Goal: Task Accomplishment & Management: Manage account settings

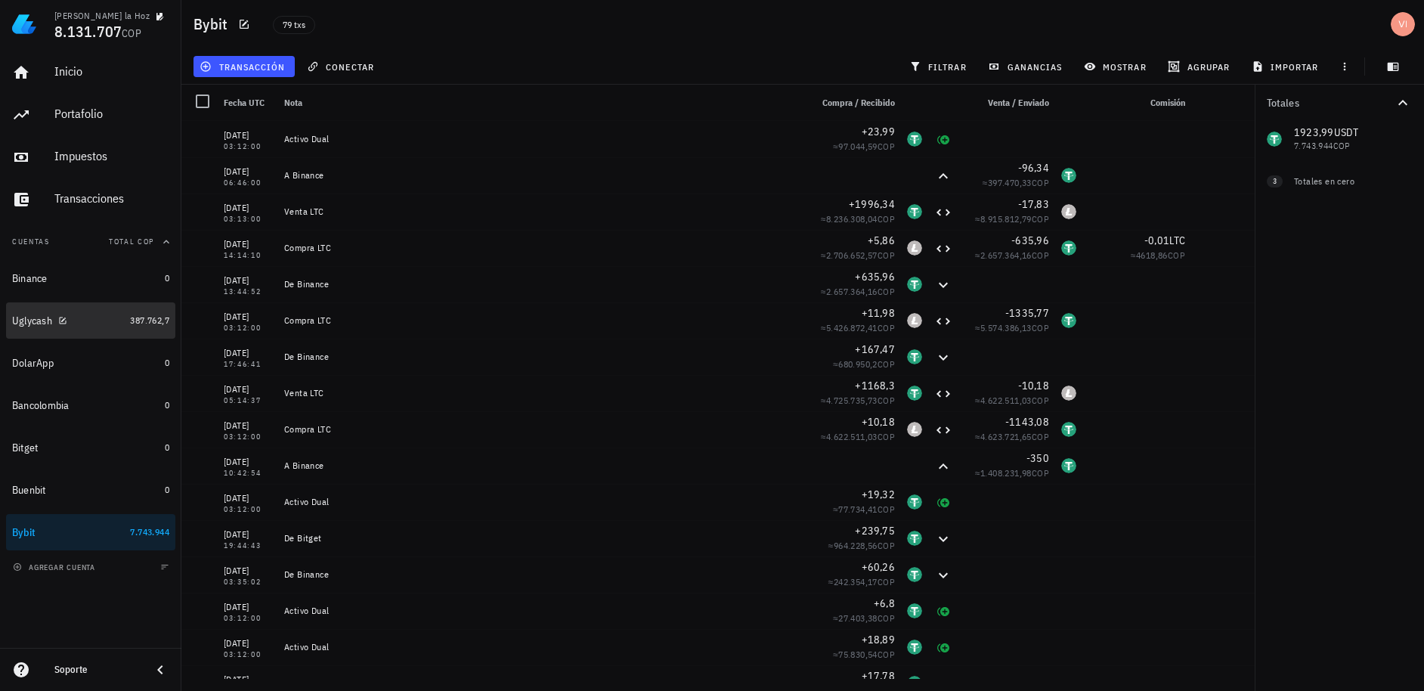
click at [125, 324] on link "Uglycash 387.762,7" at bounding box center [90, 320] width 169 height 36
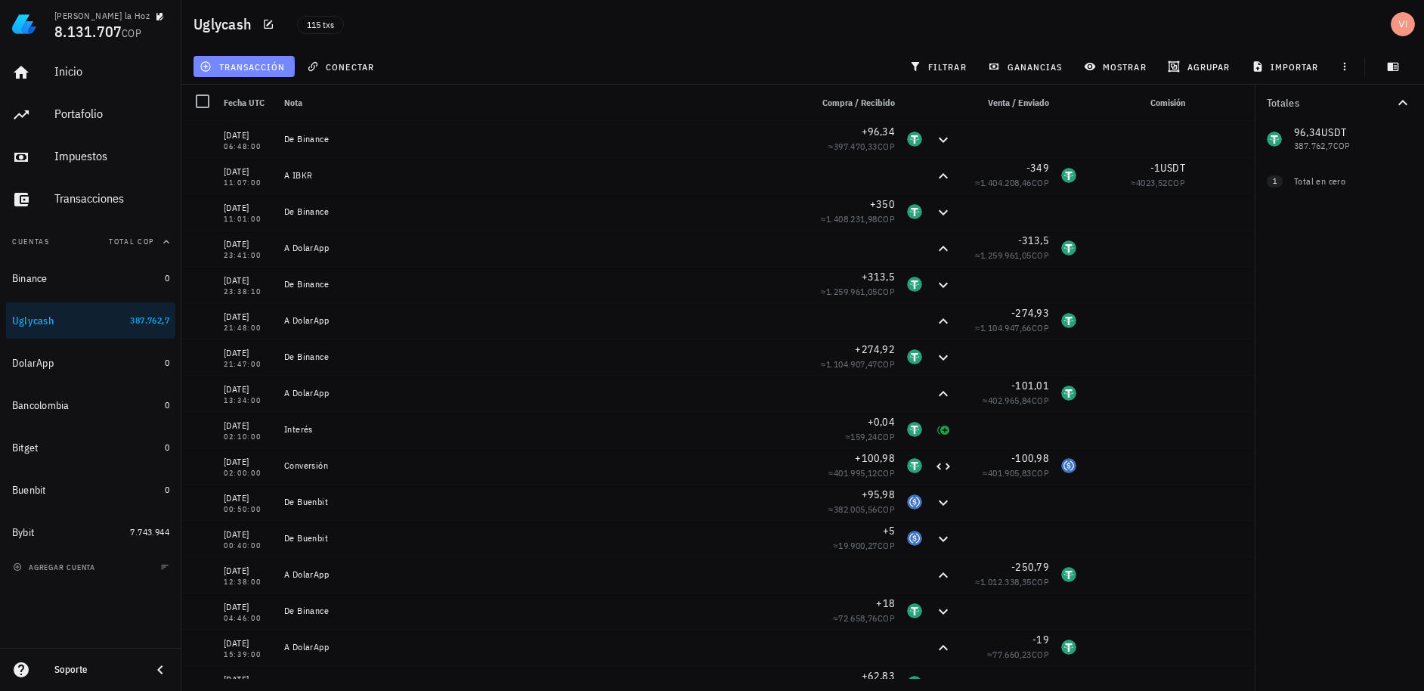
click at [258, 64] on span "transacción" at bounding box center [244, 66] width 82 height 12
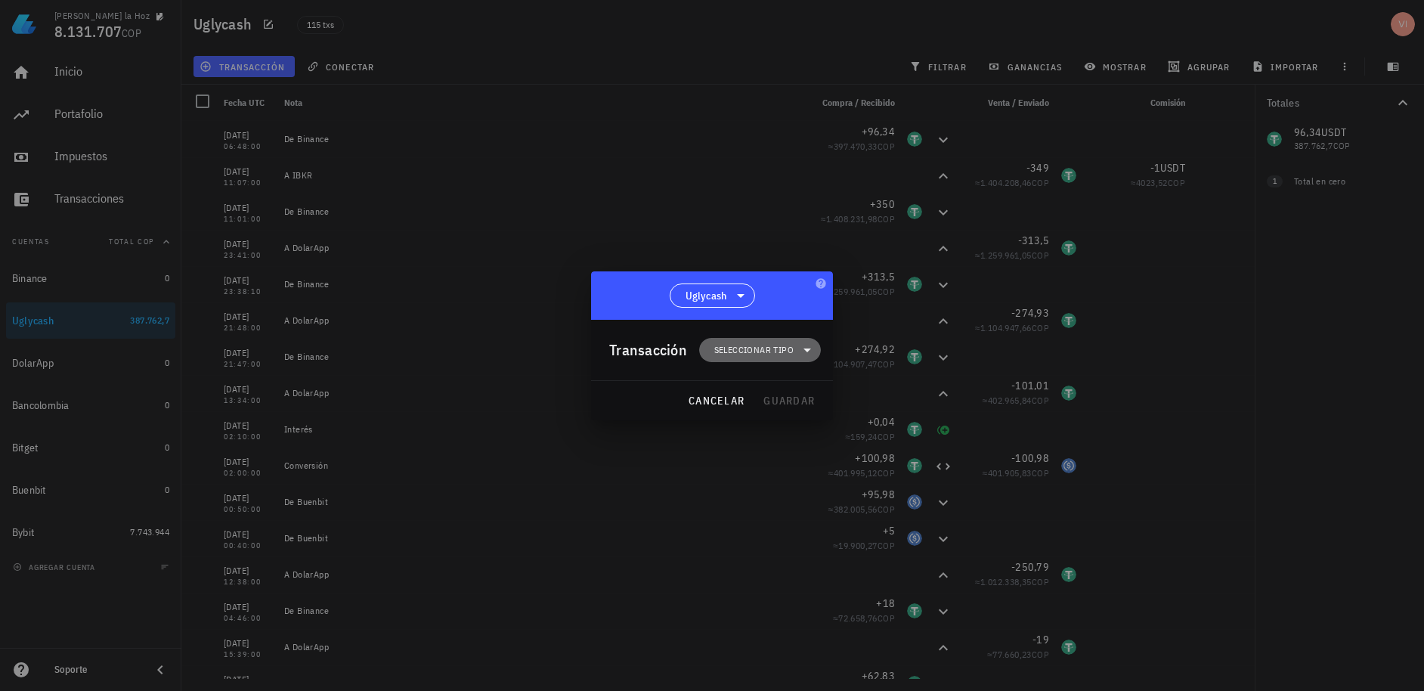
click at [729, 349] on span "Seleccionar tipo" at bounding box center [753, 349] width 79 height 15
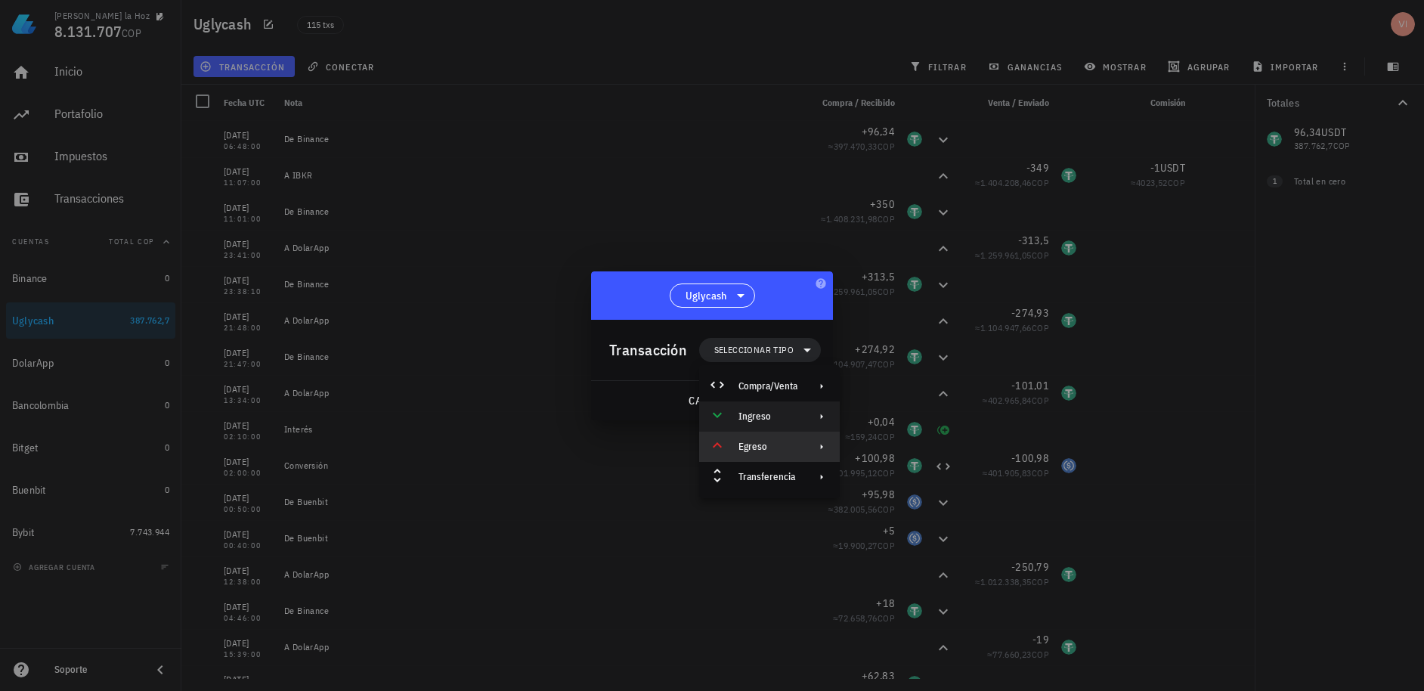
drag, startPoint x: 754, startPoint y: 437, endPoint x: 745, endPoint y: 424, distance: 16.2
click at [745, 424] on div "Compra/Venta Ingreso Egreso Transferencia" at bounding box center [769, 431] width 141 height 121
click at [745, 424] on div "Ingreso" at bounding box center [769, 416] width 141 height 30
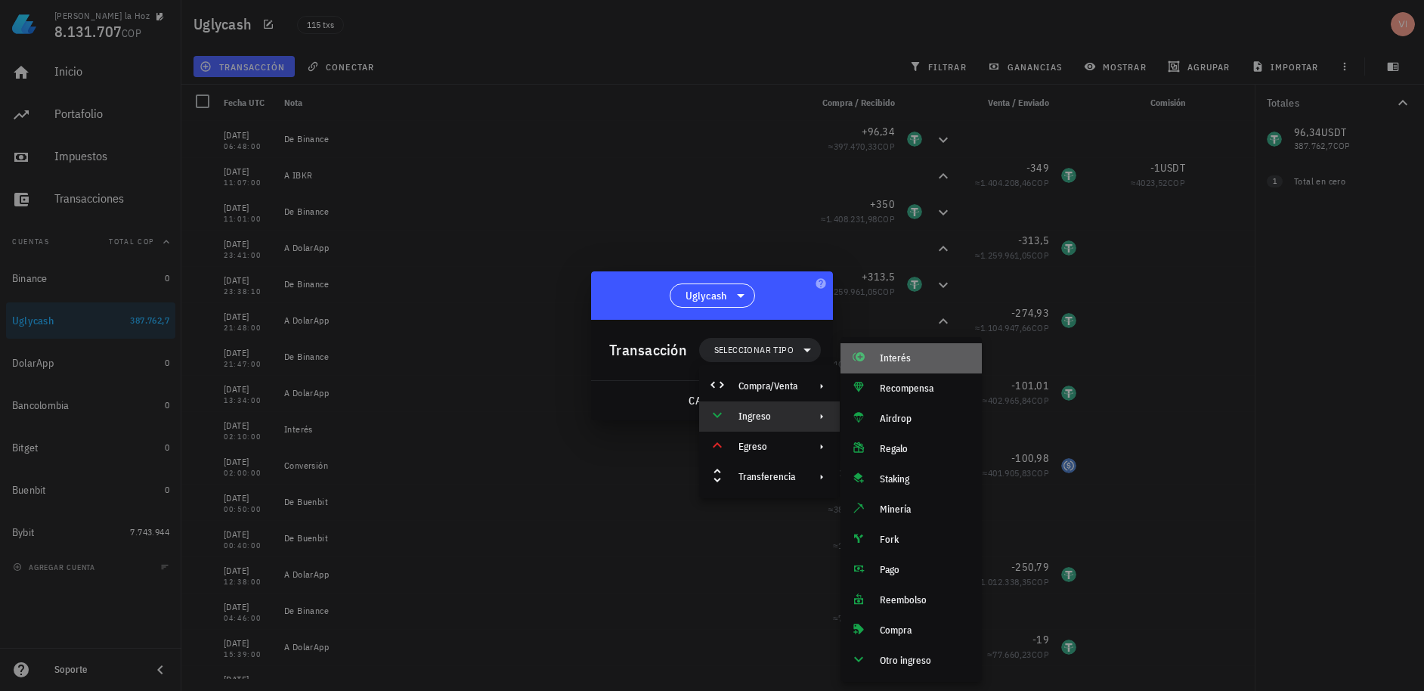
click at [896, 357] on div "Interés" at bounding box center [925, 358] width 90 height 12
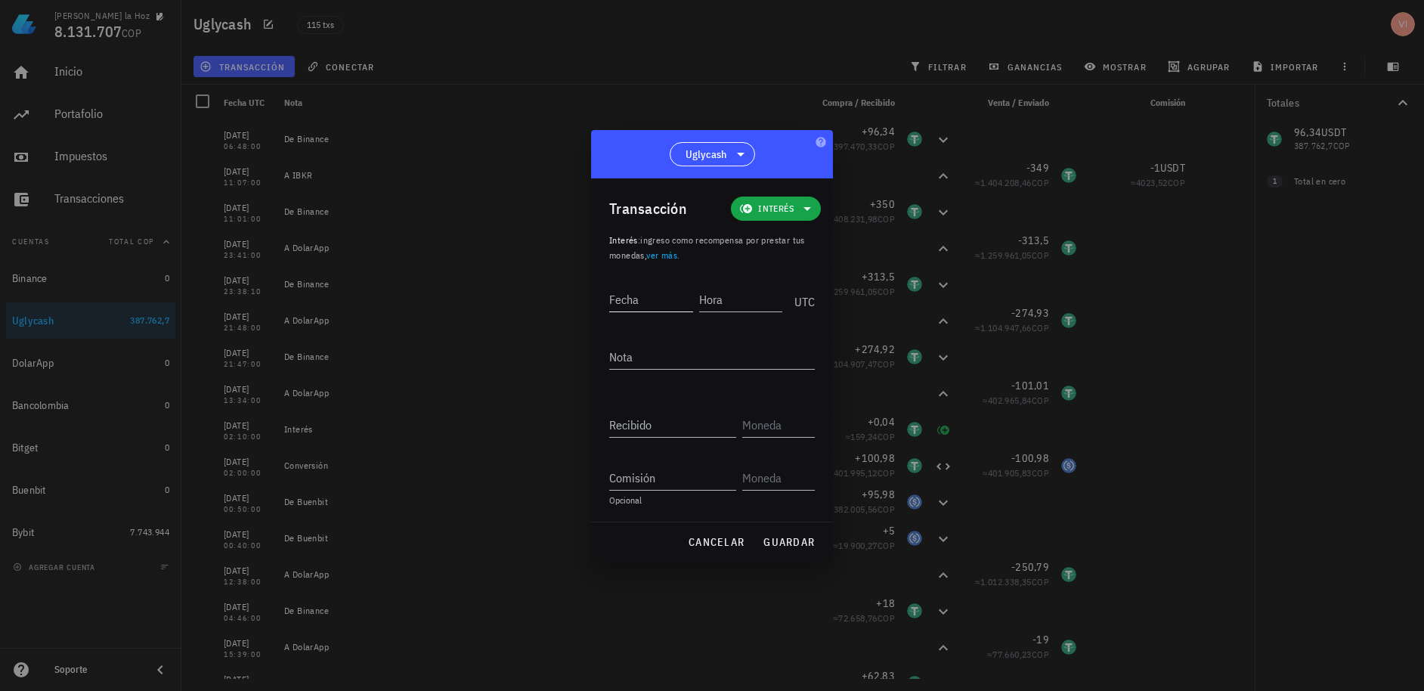
click at [679, 302] on input "Fecha" at bounding box center [651, 299] width 84 height 24
type input "[DATE]"
type input "10:00:0"
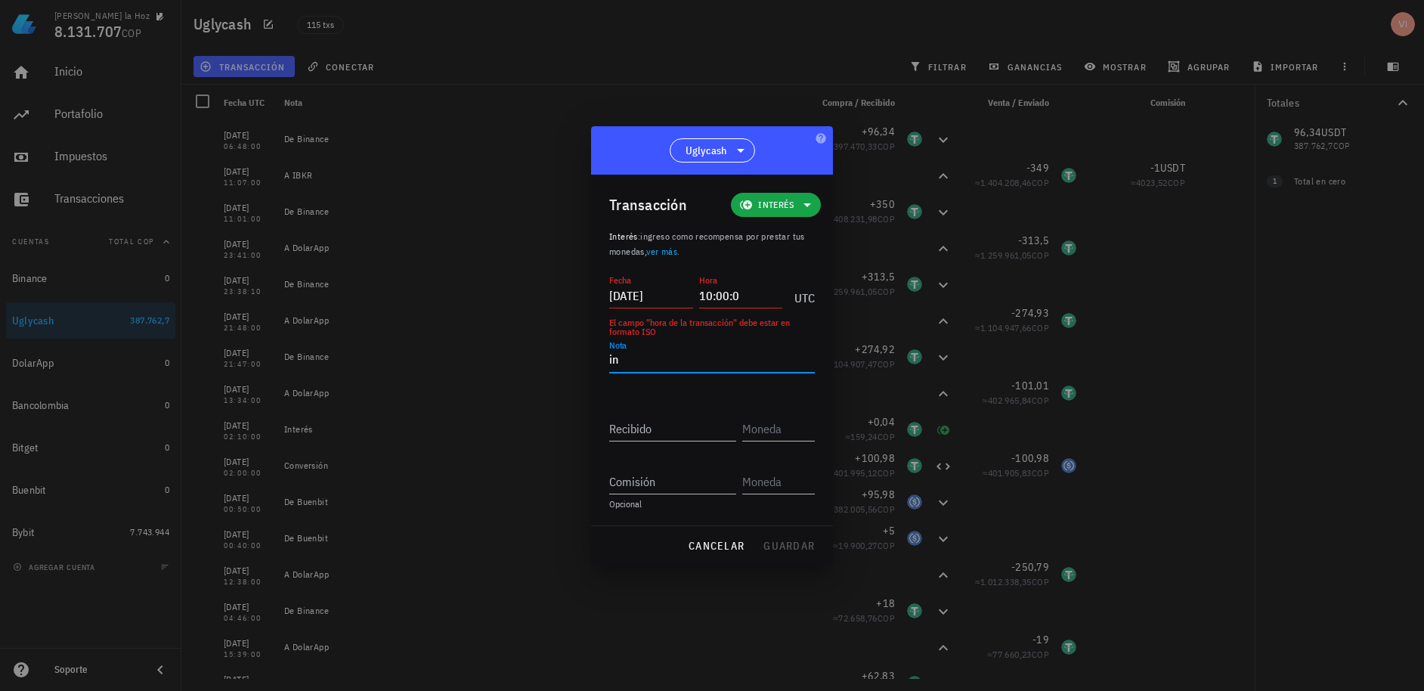
type textarea "i"
type textarea "Interés"
click at [762, 305] on input "10:00:0" at bounding box center [741, 295] width 84 height 24
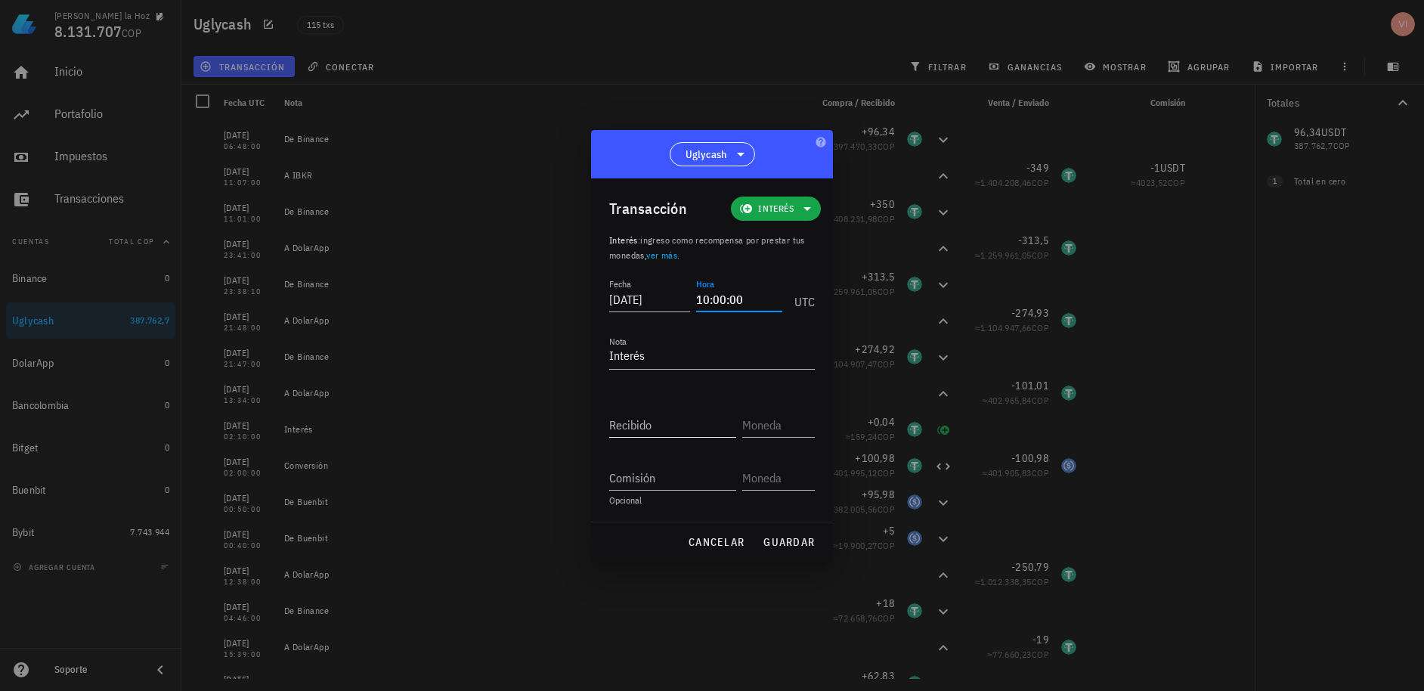
type input "10:00:00"
click at [686, 423] on input "Recibido" at bounding box center [672, 425] width 127 height 24
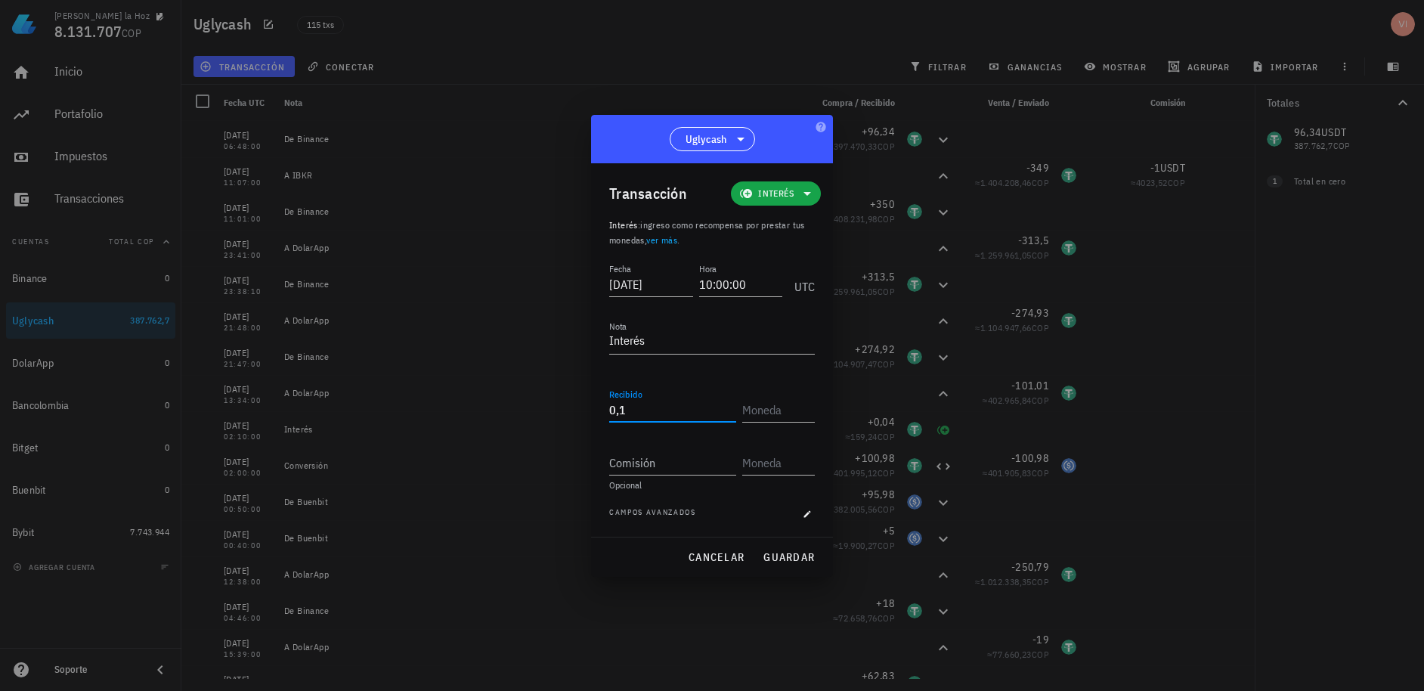
type input "0,1"
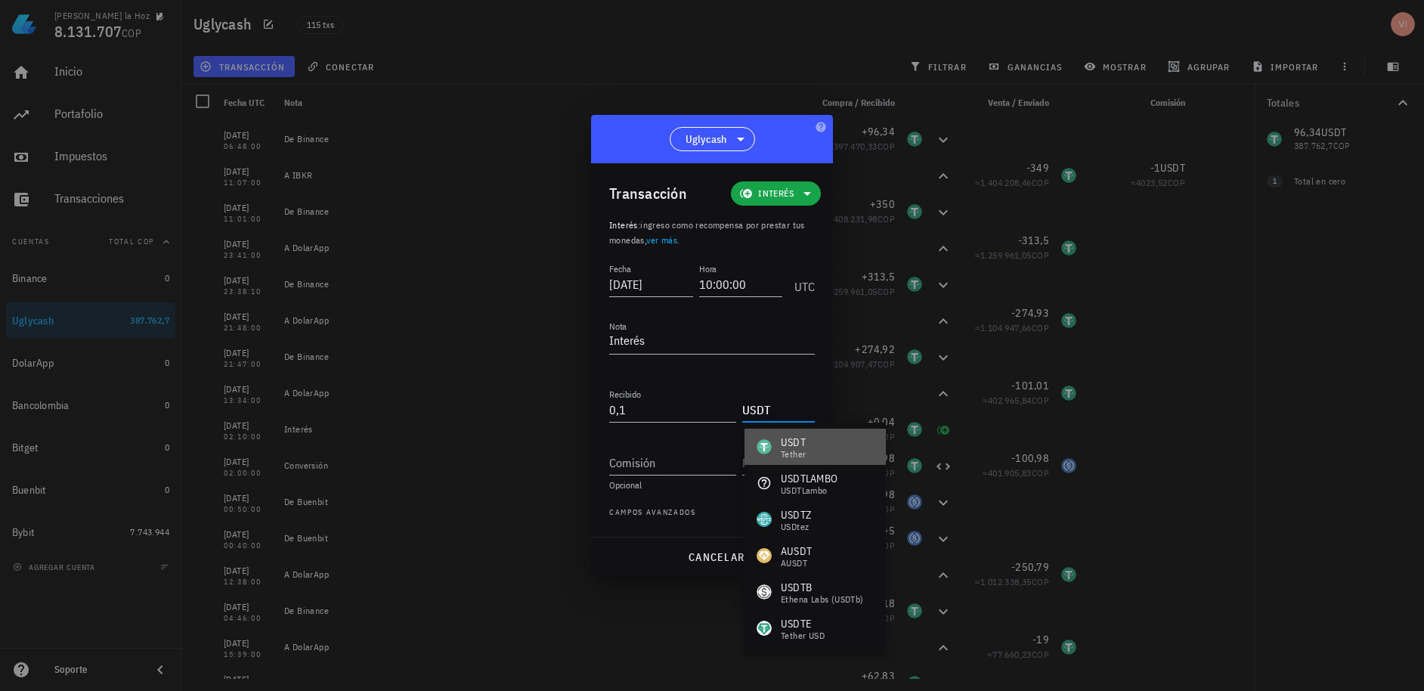
click at [778, 447] on div "USDT Tether" at bounding box center [781, 447] width 49 height 24
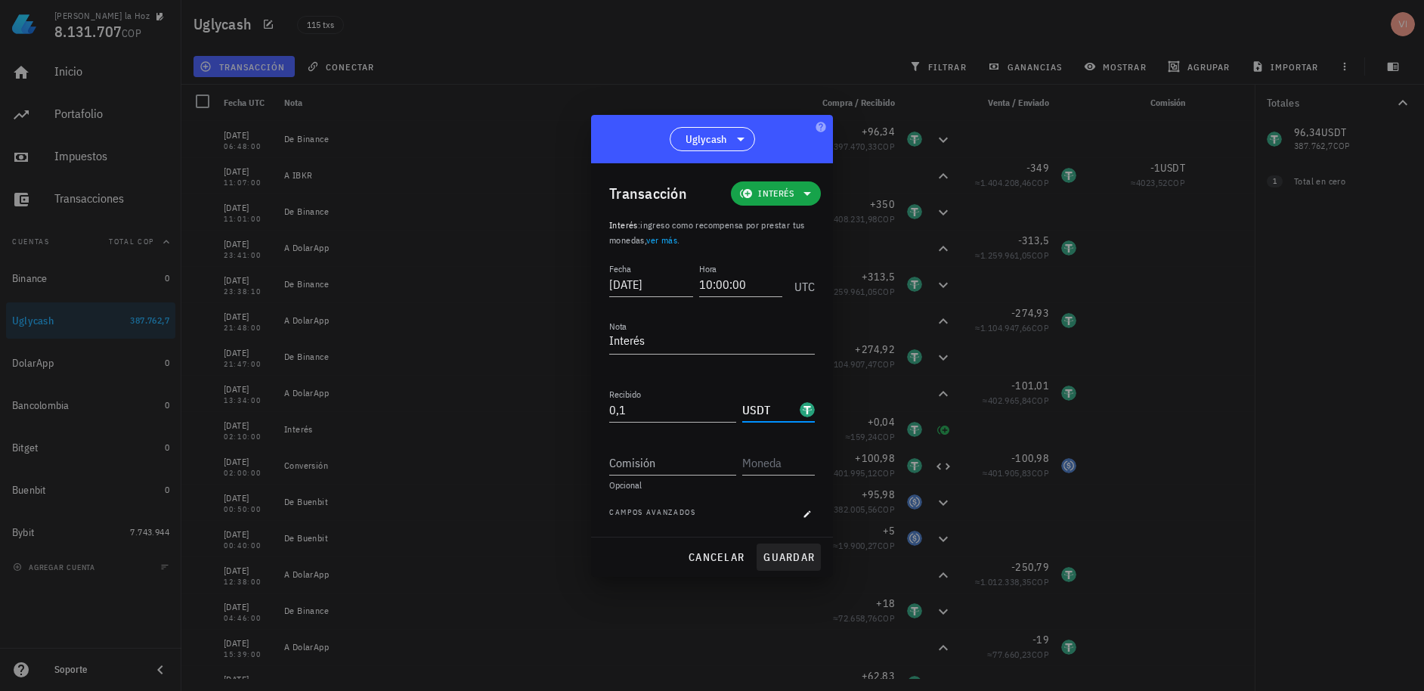
type input "USDT"
click at [785, 556] on span "guardar" at bounding box center [789, 557] width 52 height 14
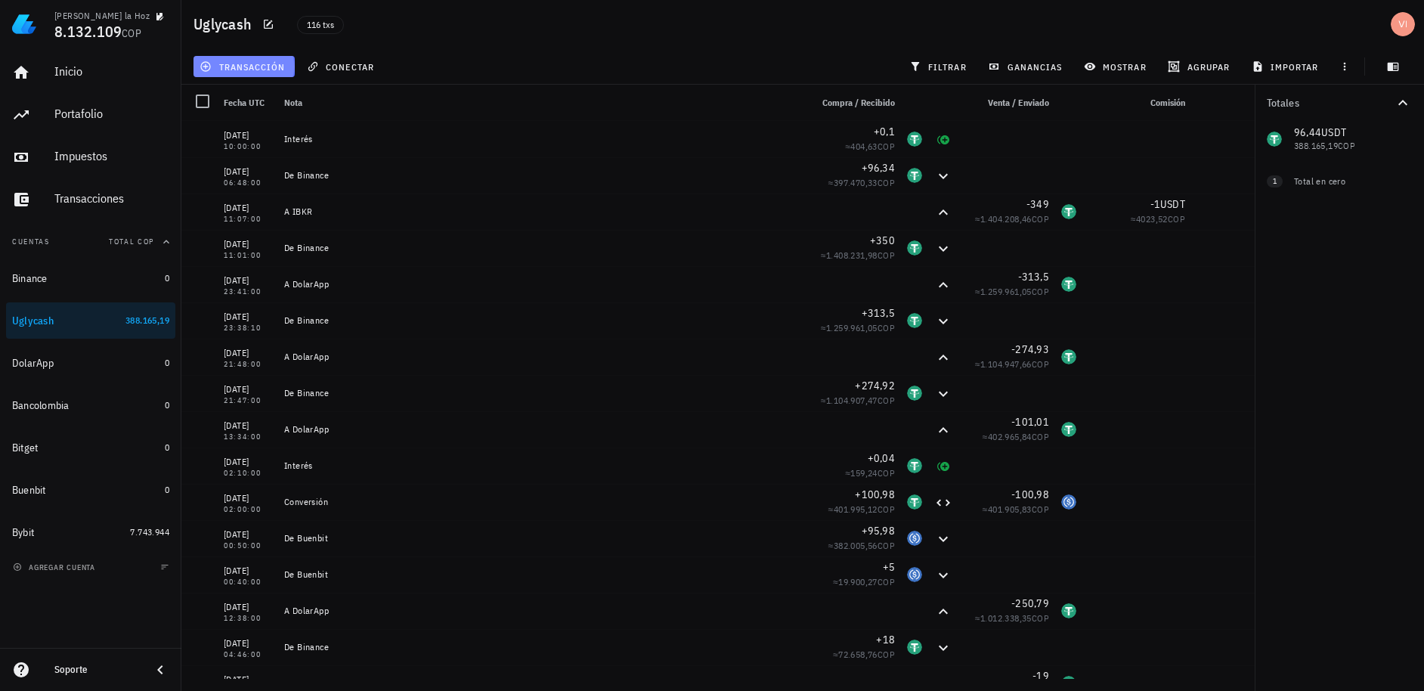
click at [274, 76] on button "transacción" at bounding box center [244, 66] width 101 height 21
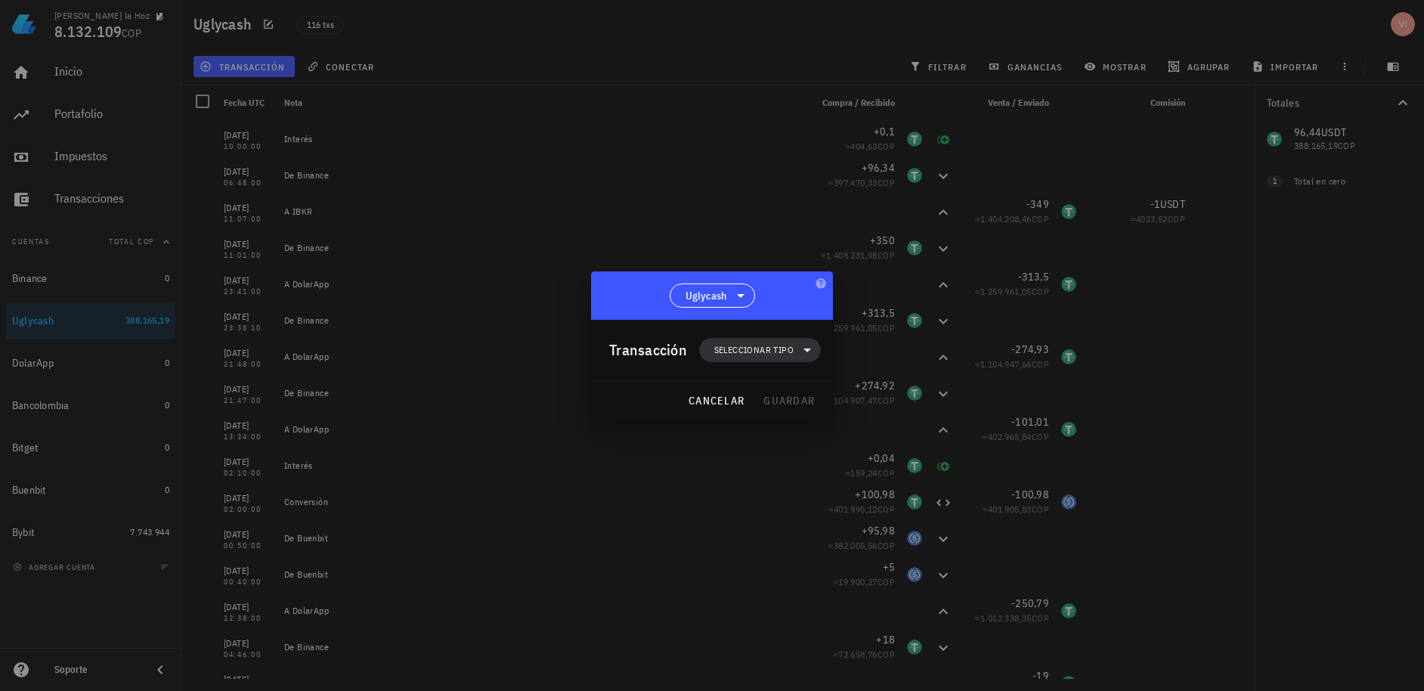
click at [772, 358] on span "Seleccionar tipo" at bounding box center [760, 350] width 104 height 24
click at [757, 473] on div "Transferencia" at bounding box center [768, 477] width 59 height 12
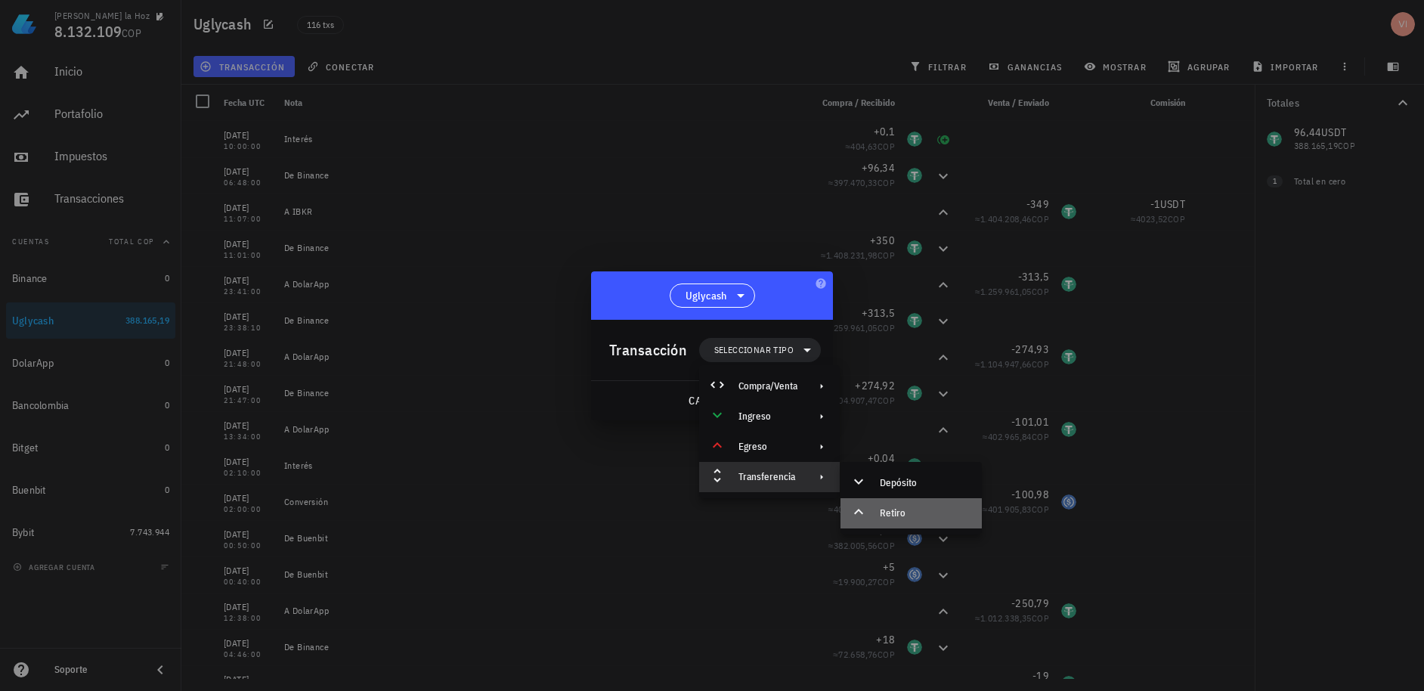
click at [871, 505] on div "Retiro" at bounding box center [911, 513] width 141 height 30
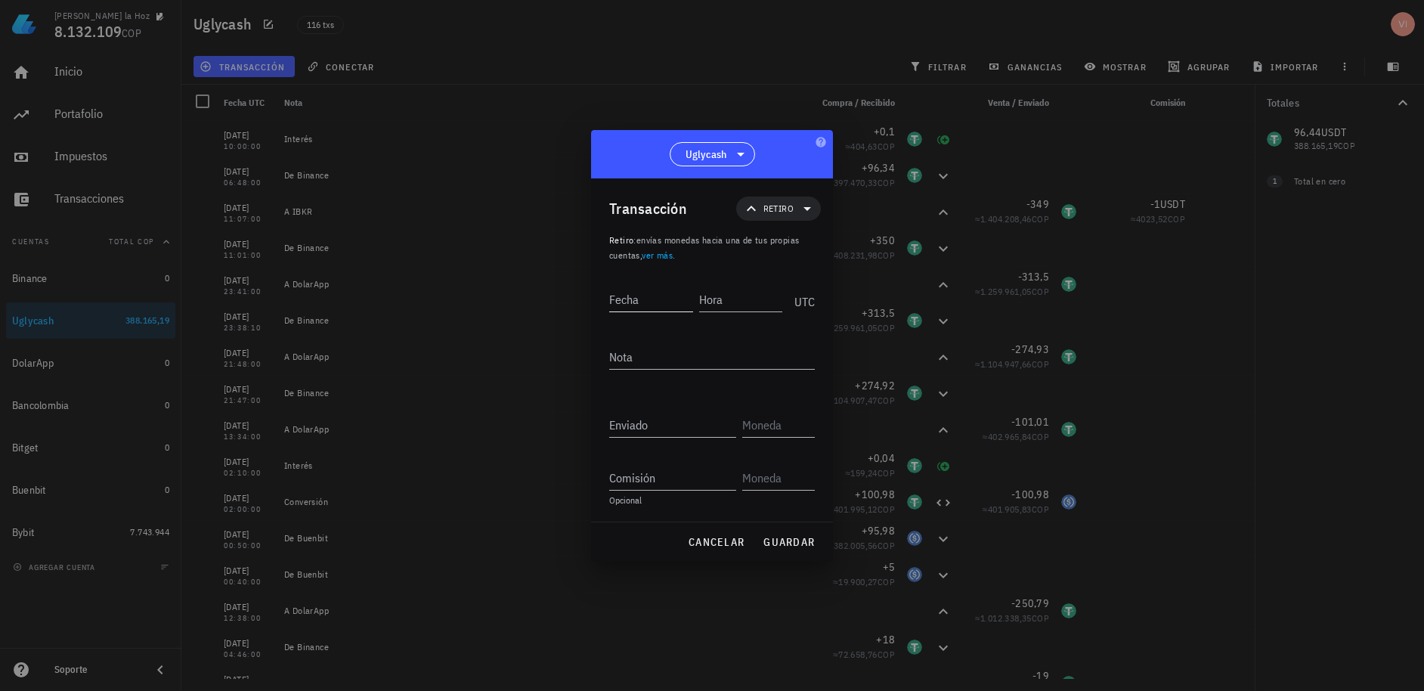
click at [677, 302] on input "Fecha" at bounding box center [651, 299] width 84 height 24
type input "[DATE]"
type input "23:53:00"
type textarea "A Bybit"
type input "2"
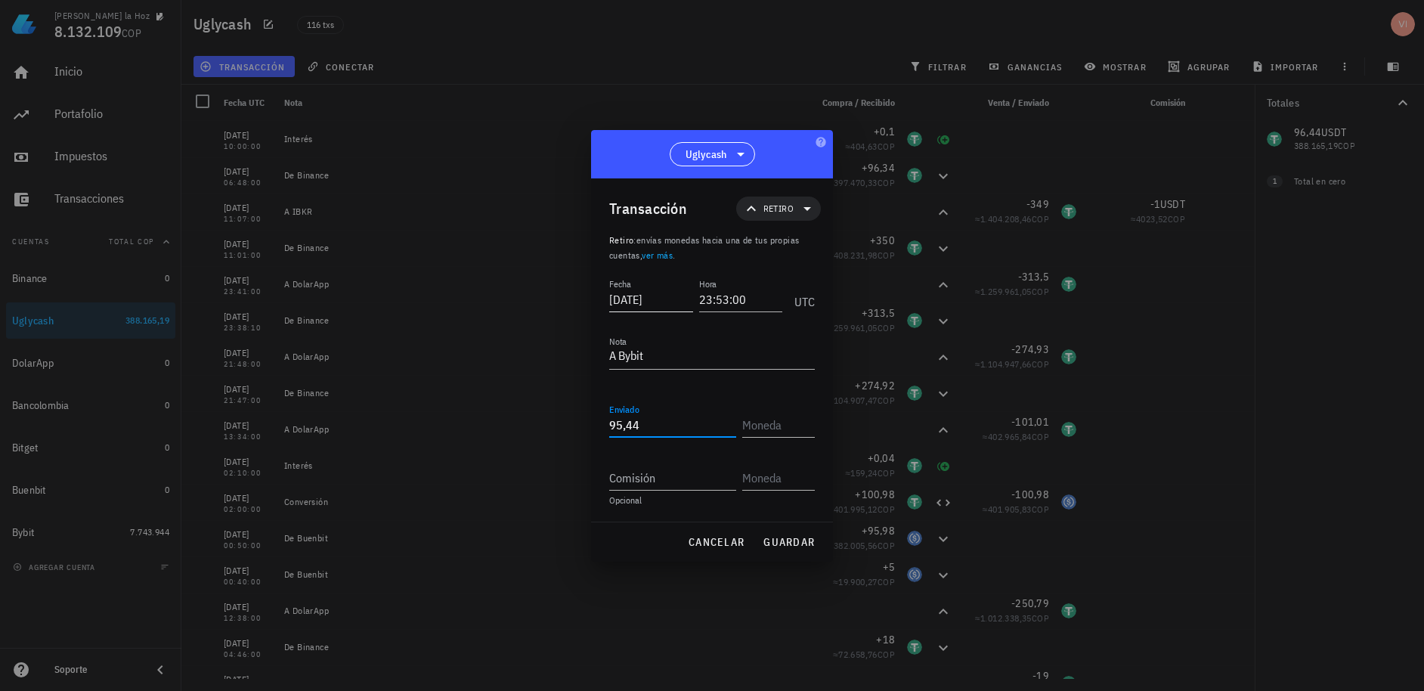
type input "95,44"
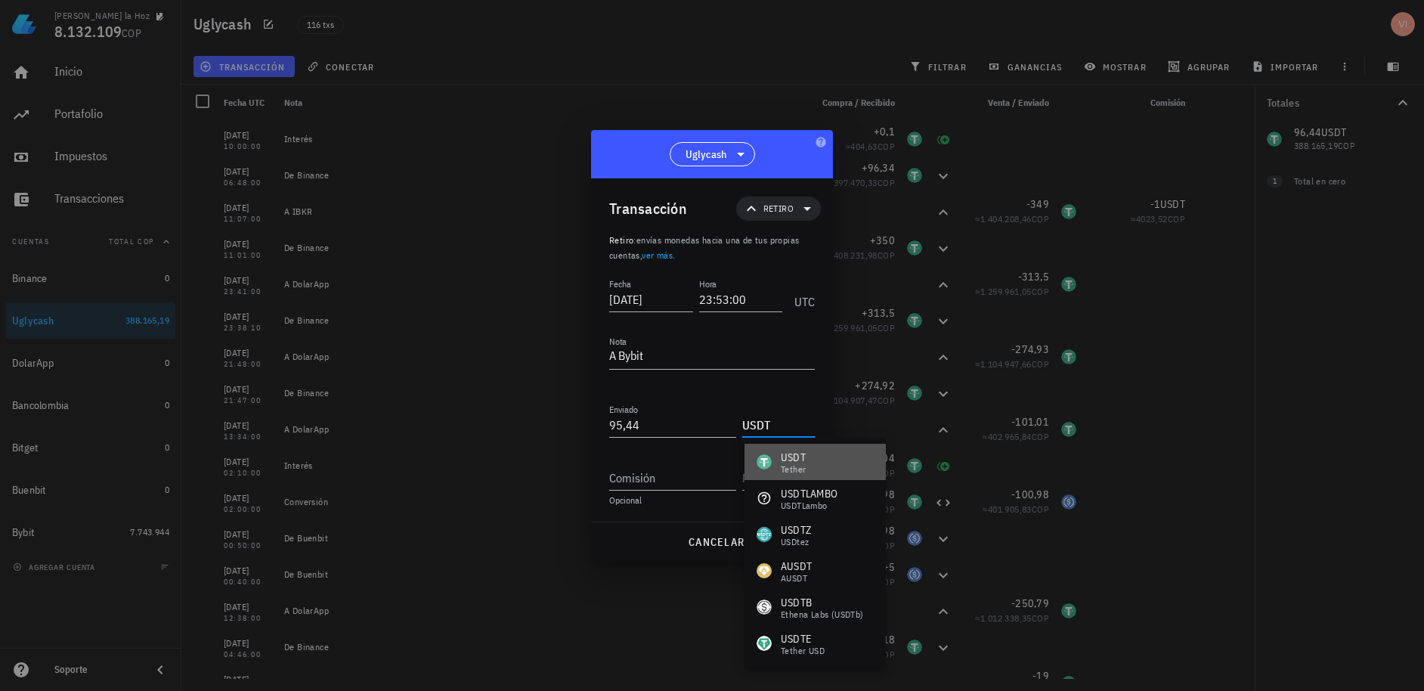
click at [751, 450] on div "USDT Tether" at bounding box center [815, 462] width 141 height 36
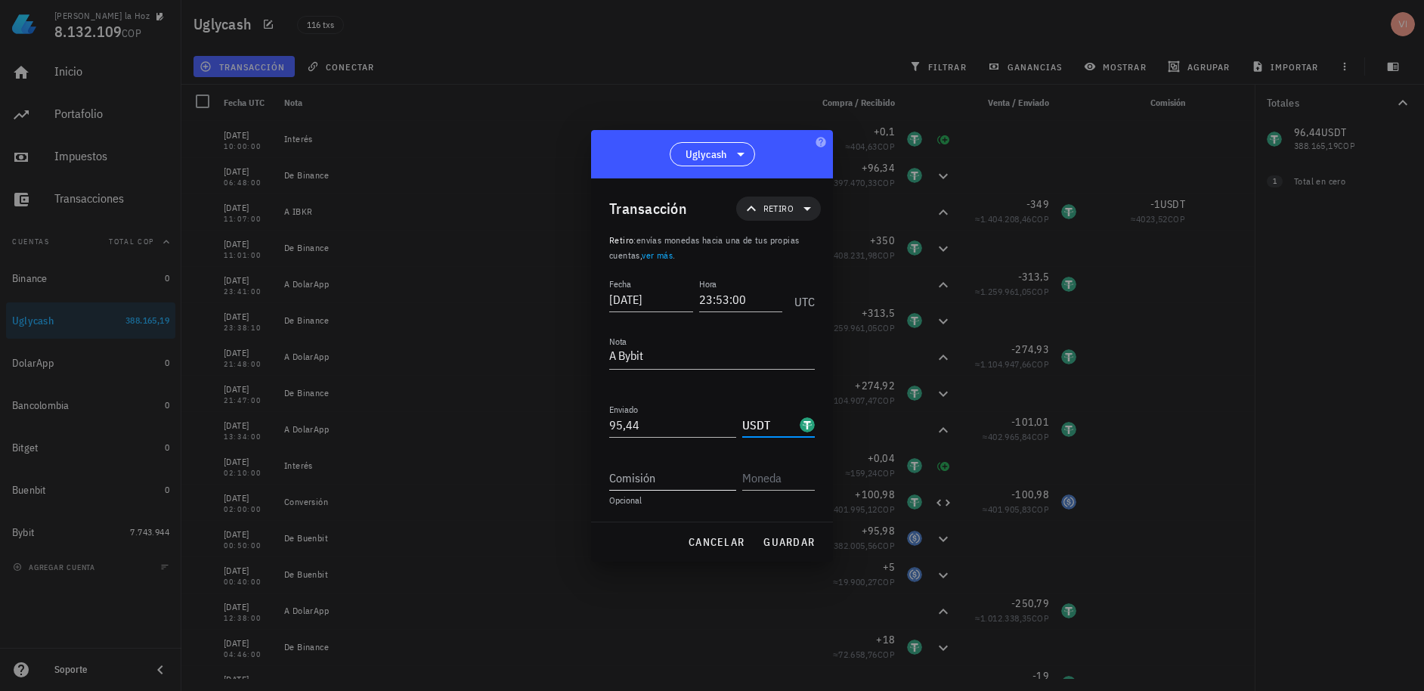
type input "USDT"
click at [715, 481] on input "Comisión" at bounding box center [672, 478] width 127 height 24
type input "1"
click at [797, 485] on input "text" at bounding box center [777, 478] width 70 height 24
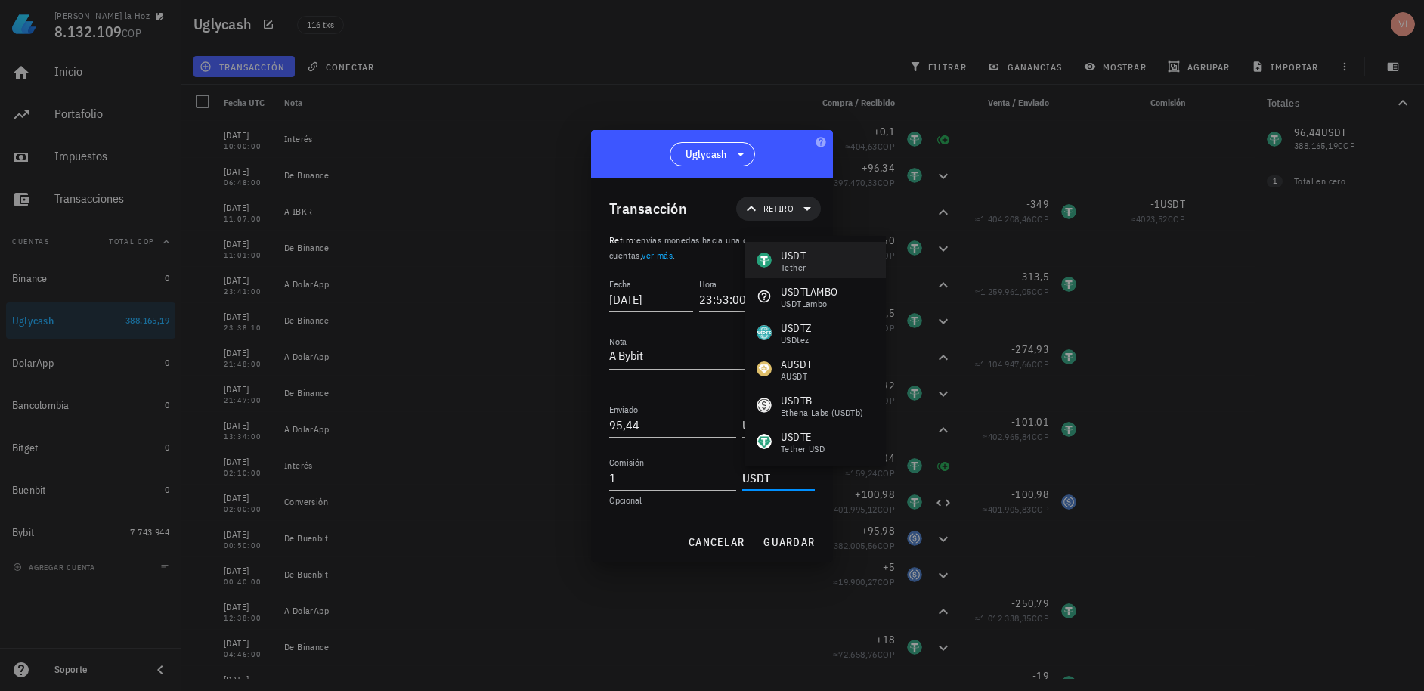
click at [850, 247] on div "USDT Tether" at bounding box center [815, 260] width 141 height 36
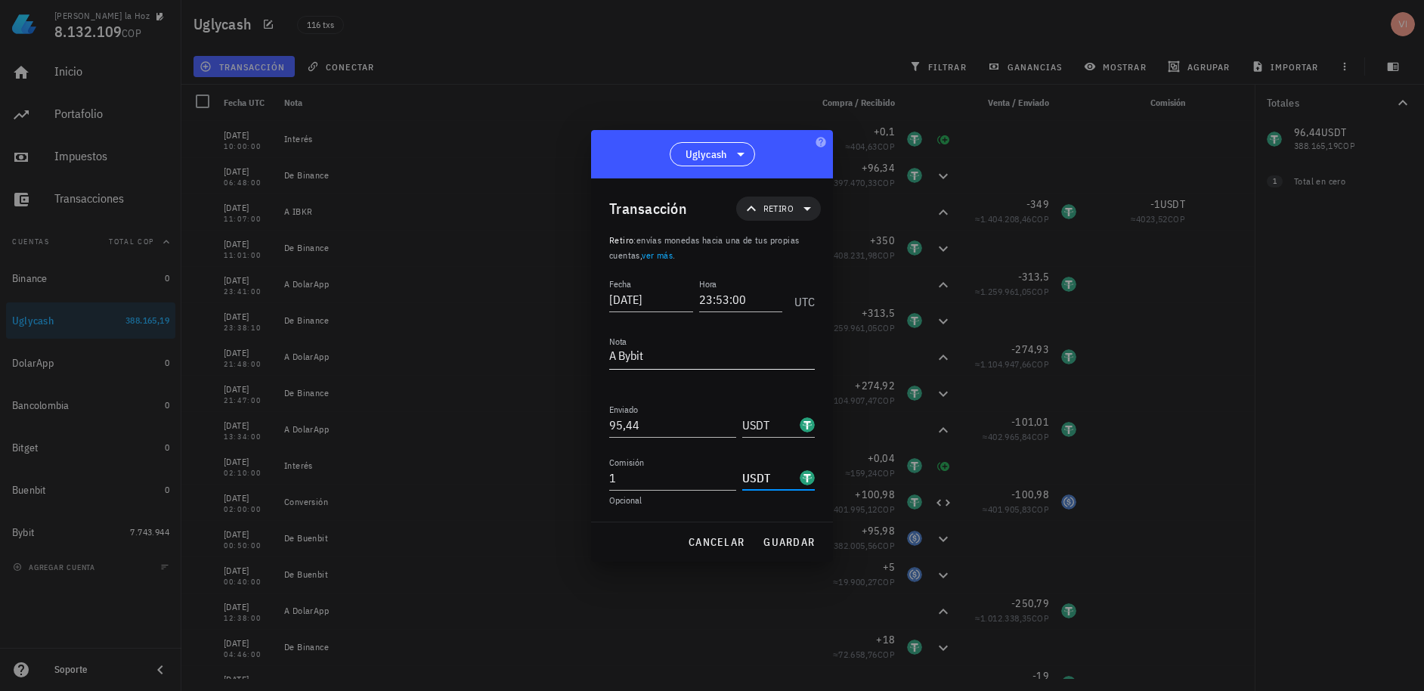
type input "USDT"
click at [683, 351] on textarea "A Bybit" at bounding box center [712, 357] width 206 height 24
click at [670, 306] on input "[DATE]" at bounding box center [652, 299] width 86 height 24
click at [678, 351] on textarea "A Bybit" at bounding box center [712, 357] width 206 height 24
click at [649, 472] on input "1" at bounding box center [672, 478] width 127 height 24
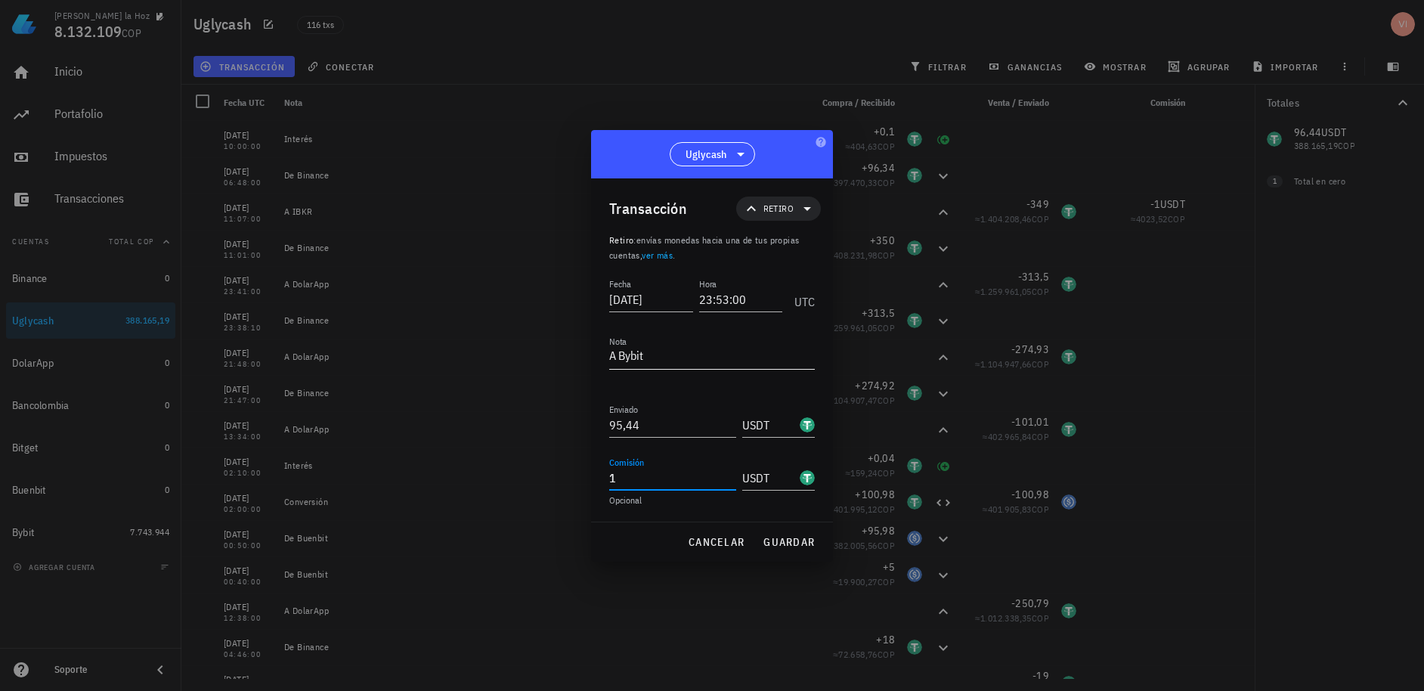
click at [692, 366] on textarea "A Bybit" at bounding box center [712, 357] width 206 height 24
drag, startPoint x: 661, startPoint y: 296, endPoint x: 678, endPoint y: 302, distance: 18.4
click at [678, 302] on input "[DATE]" at bounding box center [652, 299] width 86 height 24
type input "[DATE]"
click at [795, 549] on button "guardar" at bounding box center [789, 541] width 64 height 27
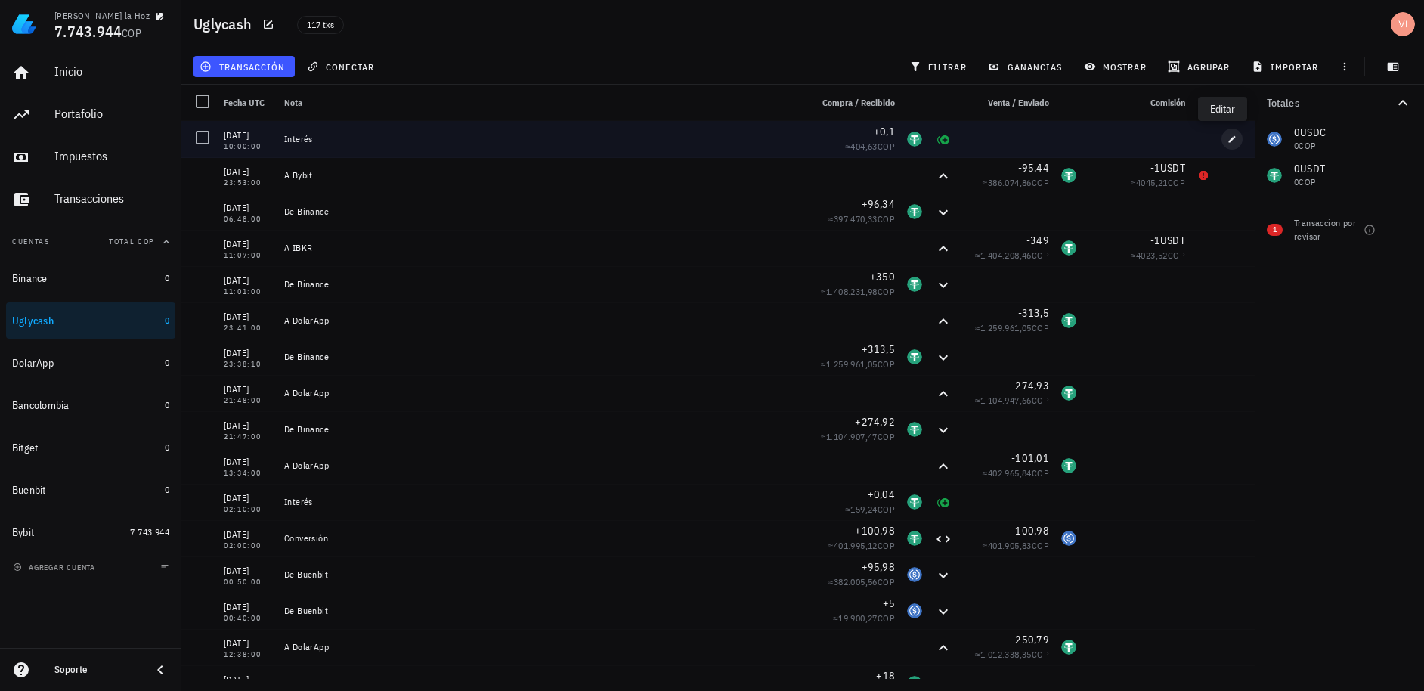
click at [1222, 142] on span "button" at bounding box center [1232, 139] width 21 height 9
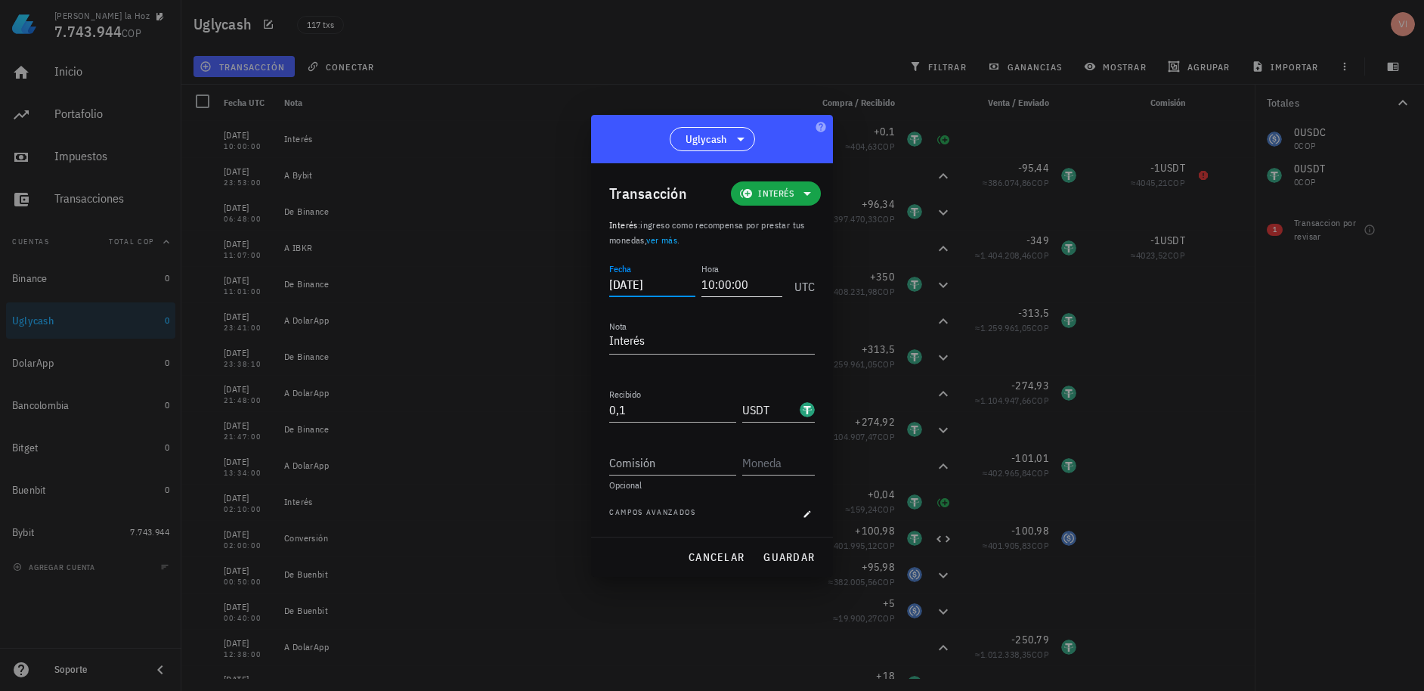
drag, startPoint x: 658, startPoint y: 283, endPoint x: 713, endPoint y: 281, distance: 55.2
click at [713, 281] on div "Fecha [DATE] Hora 10:00:00 UTC" at bounding box center [712, 280] width 206 height 41
click at [777, 551] on span "guardar" at bounding box center [789, 557] width 52 height 14
type input "[DATE]"
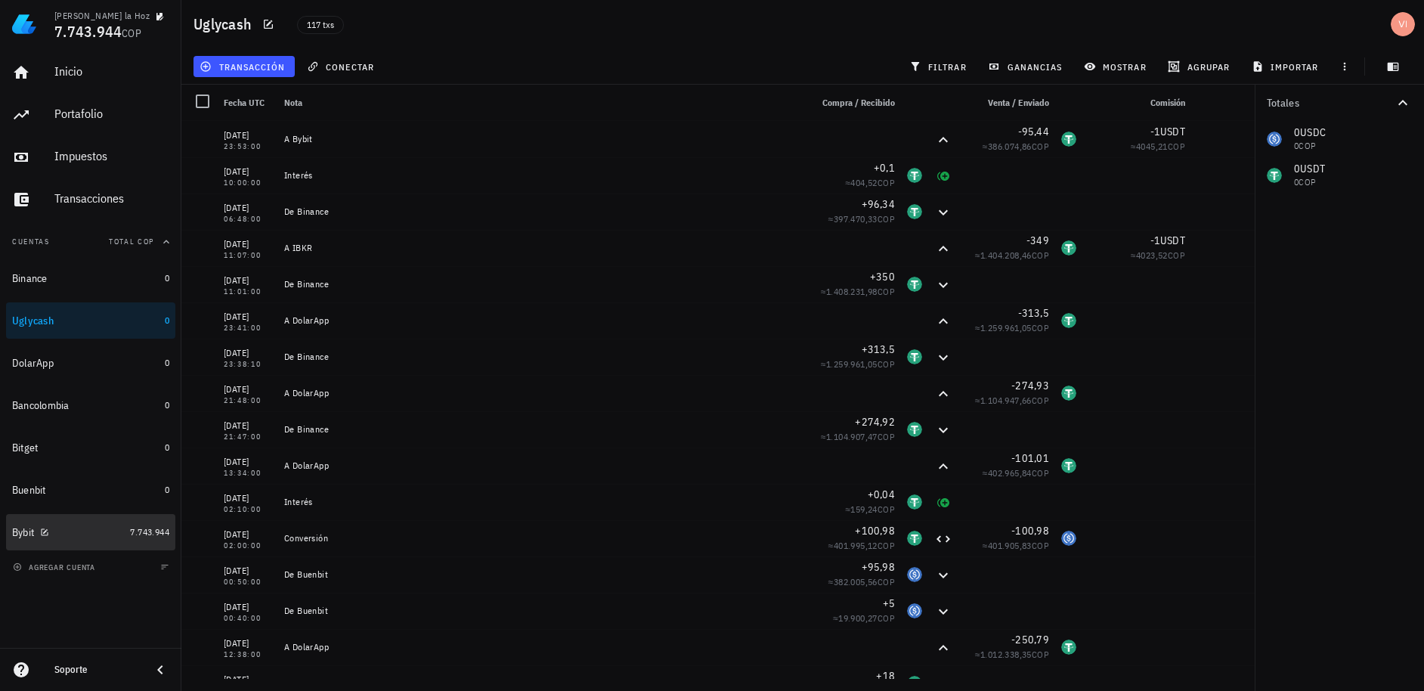
click at [137, 537] on span "7.743.944" at bounding box center [149, 531] width 39 height 11
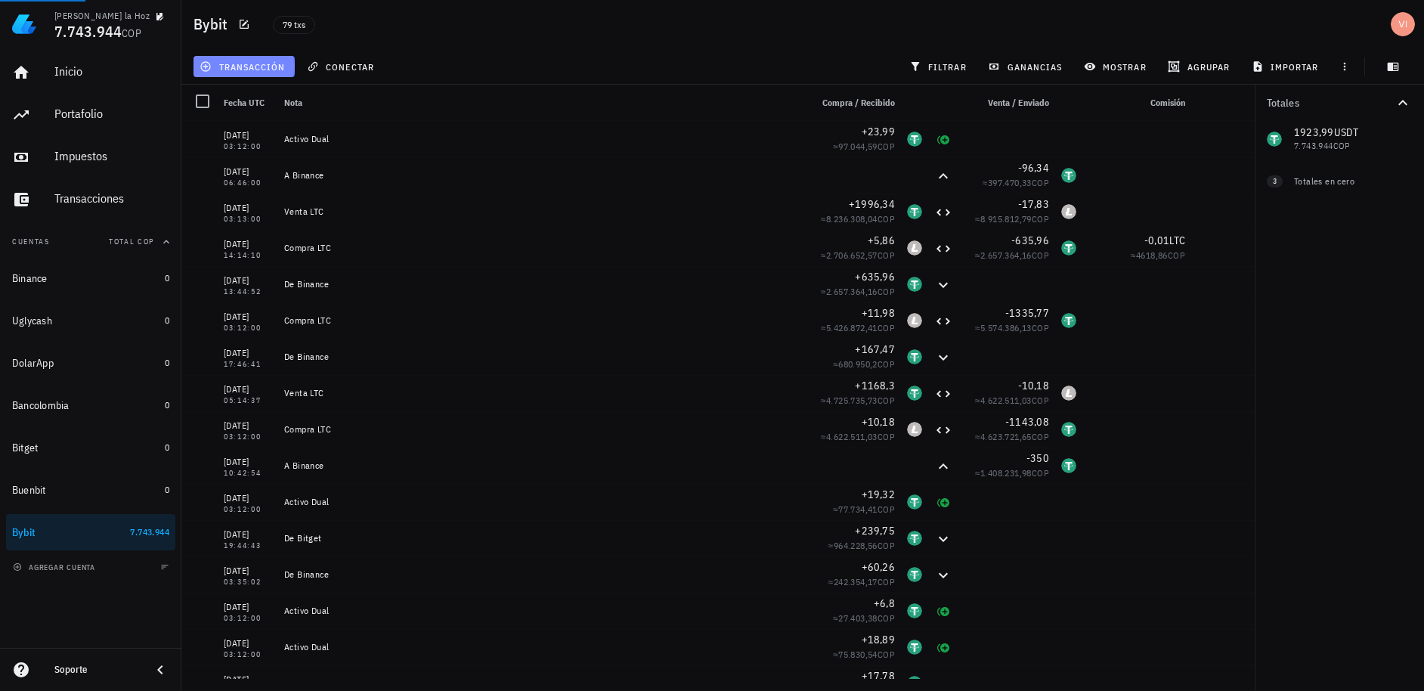
click at [250, 74] on button "transacción" at bounding box center [244, 66] width 101 height 21
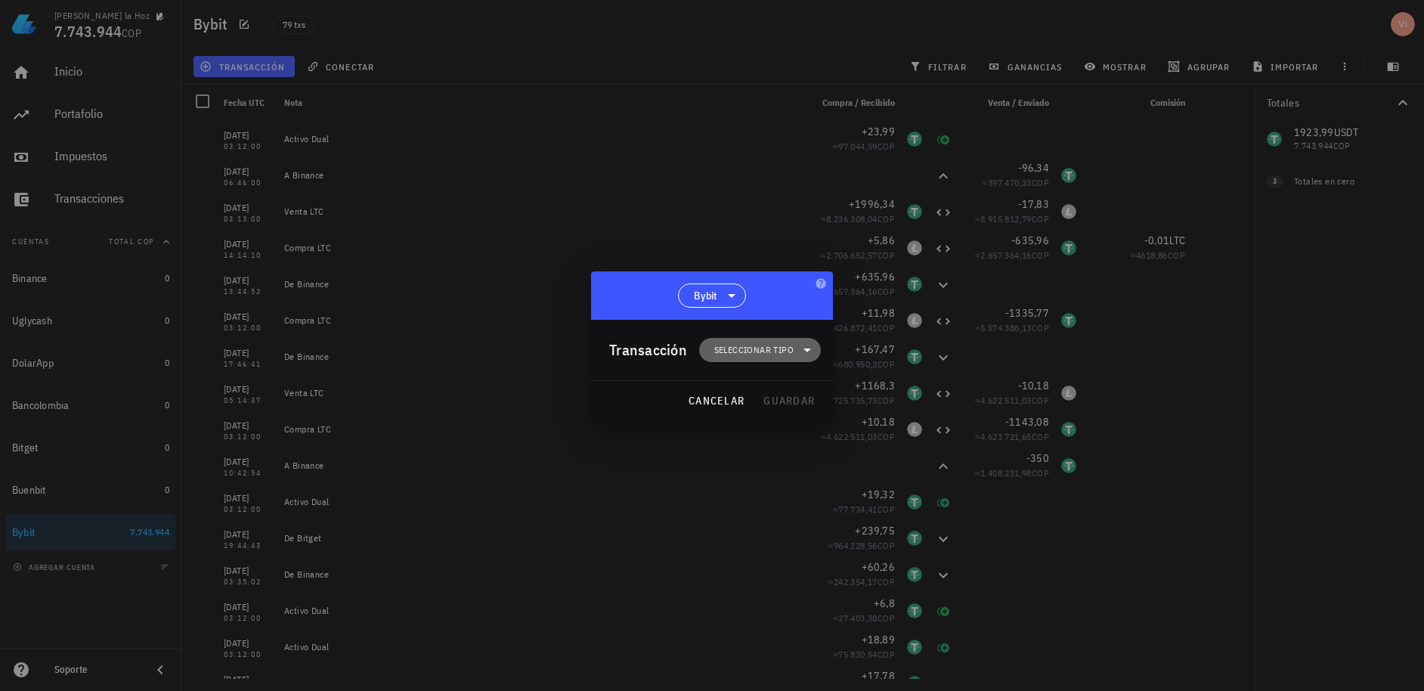
click at [756, 342] on span "Seleccionar tipo" at bounding box center [753, 349] width 79 height 15
click at [754, 486] on div "Transferencia" at bounding box center [769, 477] width 141 height 30
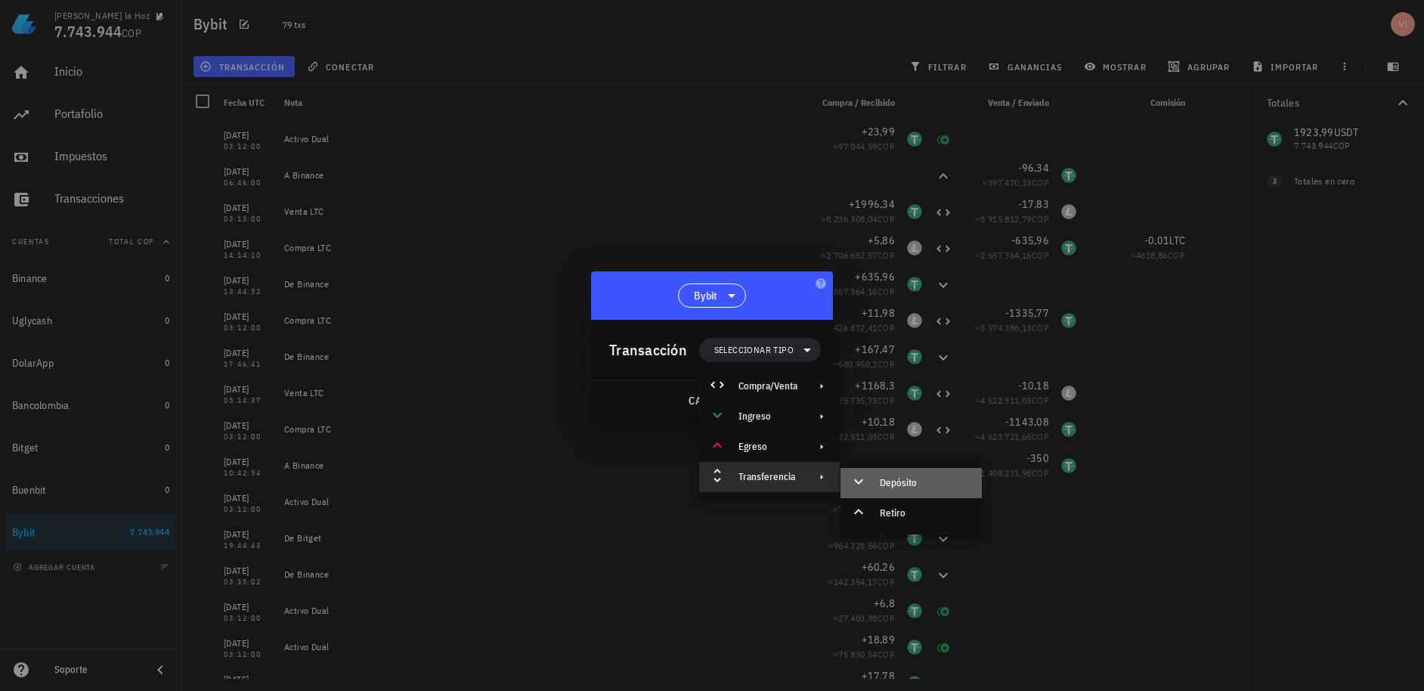
click at [866, 488] on icon at bounding box center [859, 481] width 18 height 18
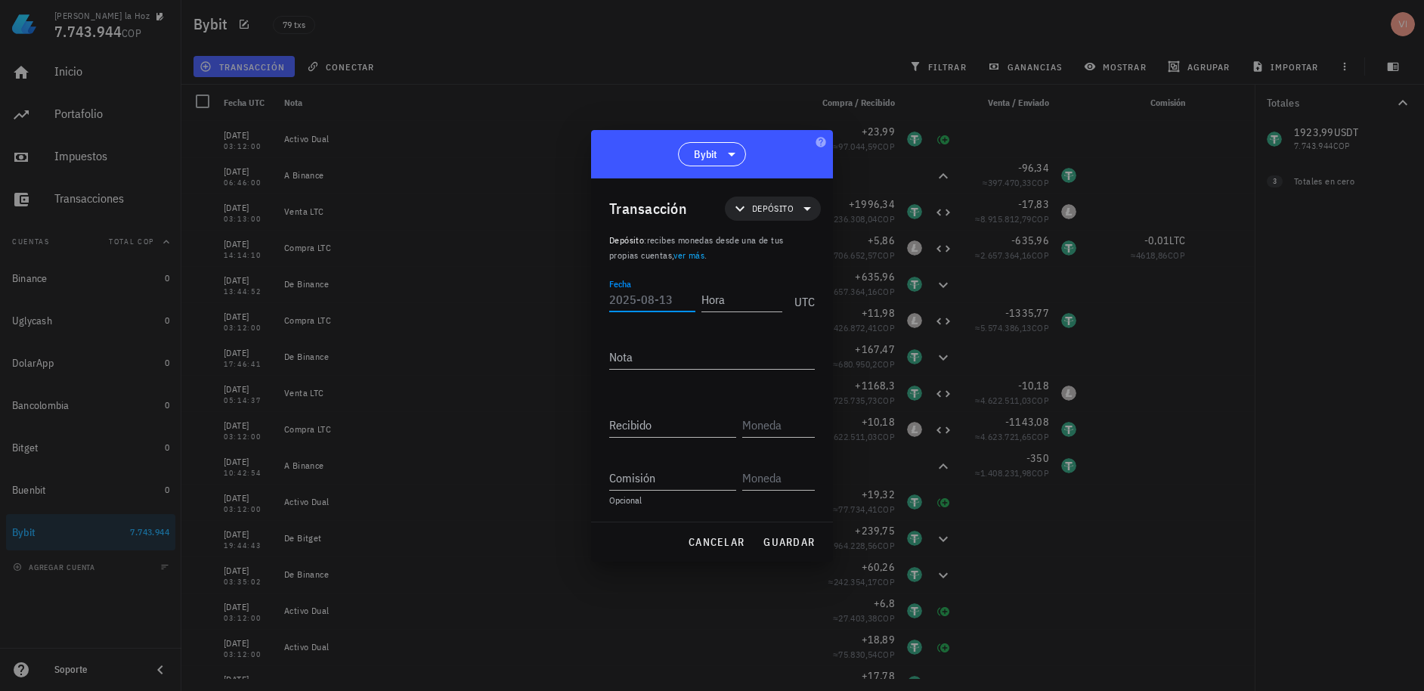
click at [660, 298] on input "Fecha" at bounding box center [652, 299] width 86 height 24
type input "[DATE]"
type input "23:54:49"
type textarea "D"
type textarea "De Uglycash"
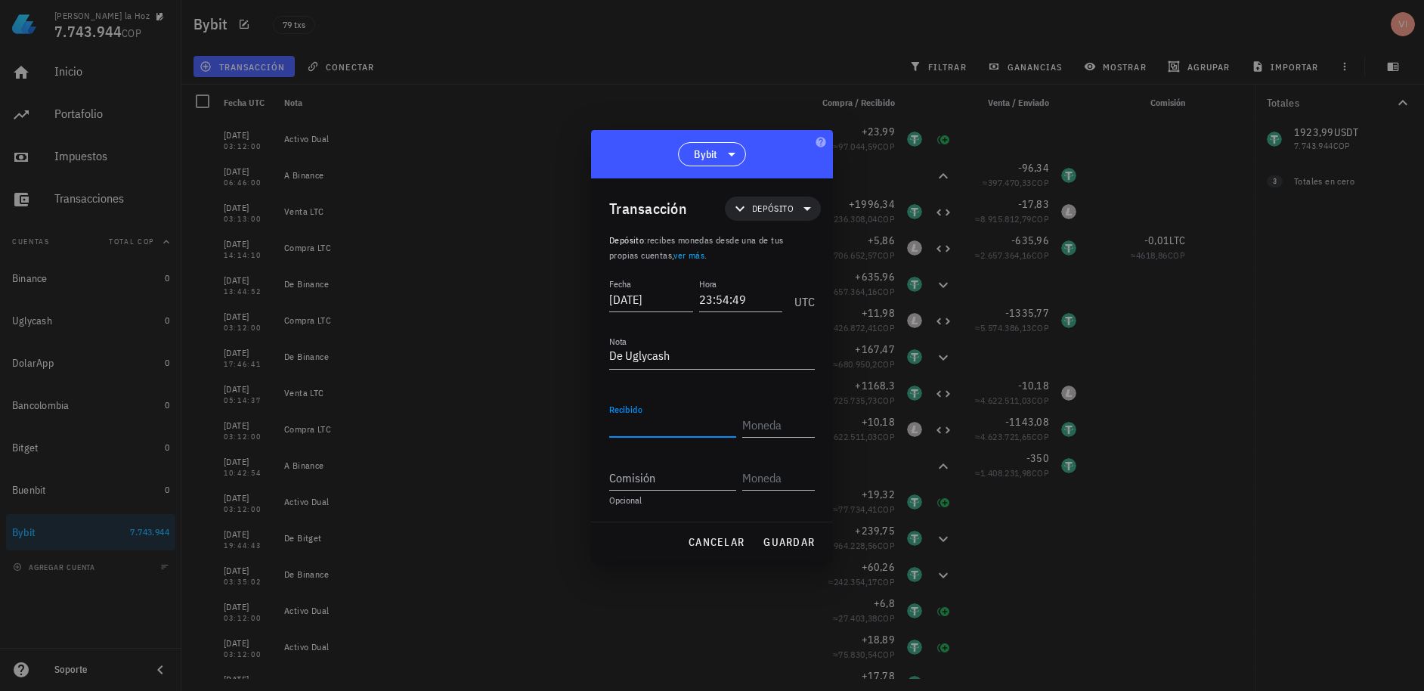
type input "2"
type input "95,44"
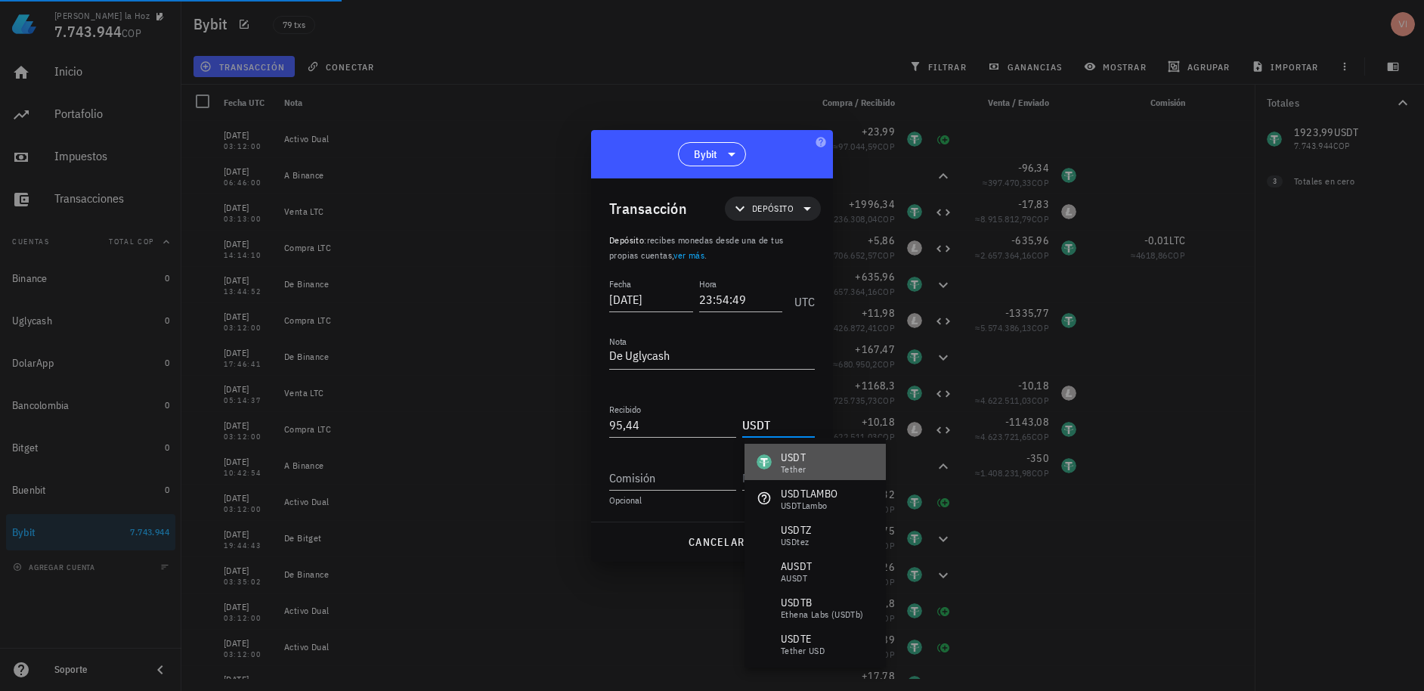
click at [776, 450] on div "USDT Tether" at bounding box center [781, 462] width 49 height 24
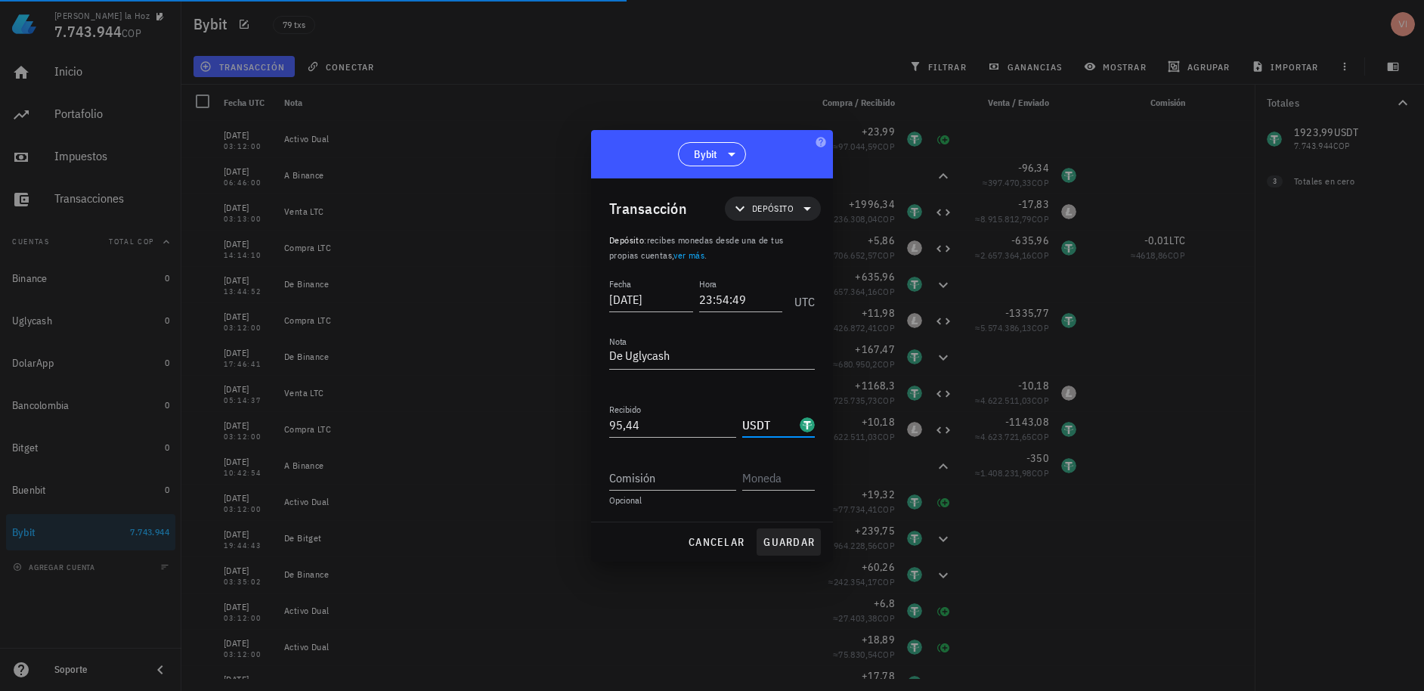
type input "USDT"
click at [770, 540] on span "guardar" at bounding box center [789, 542] width 52 height 14
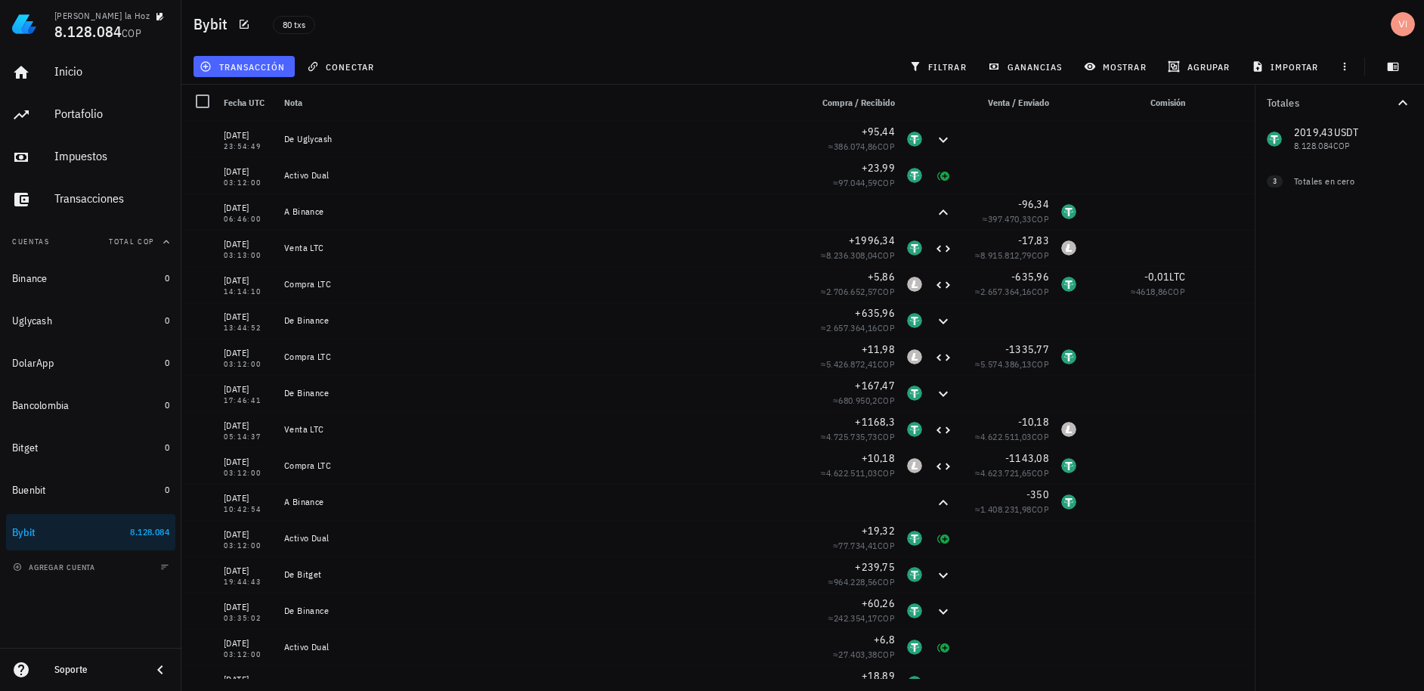
click at [237, 75] on button "transacción" at bounding box center [244, 66] width 101 height 21
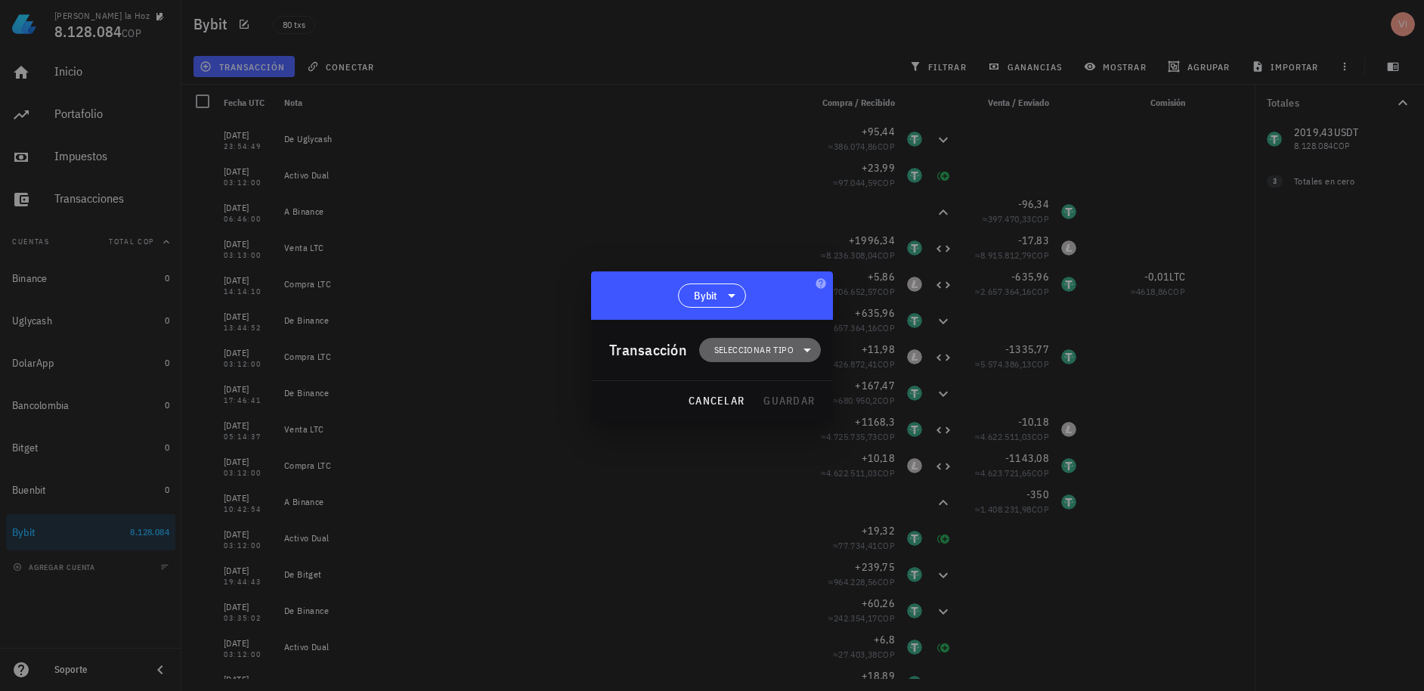
click at [739, 351] on span "Seleccionar tipo" at bounding box center [753, 349] width 79 height 15
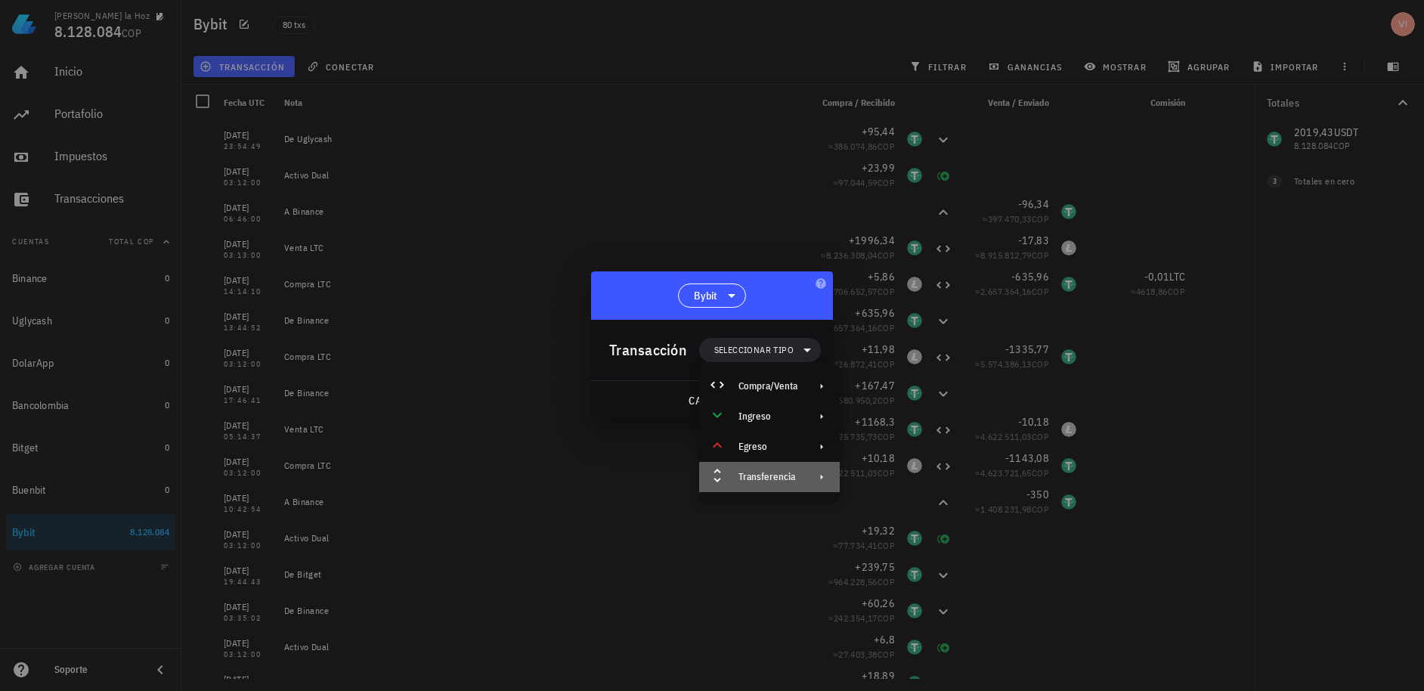
click at [771, 485] on div "Transferencia" at bounding box center [769, 477] width 141 height 30
click at [910, 493] on div "Depósito" at bounding box center [911, 483] width 141 height 30
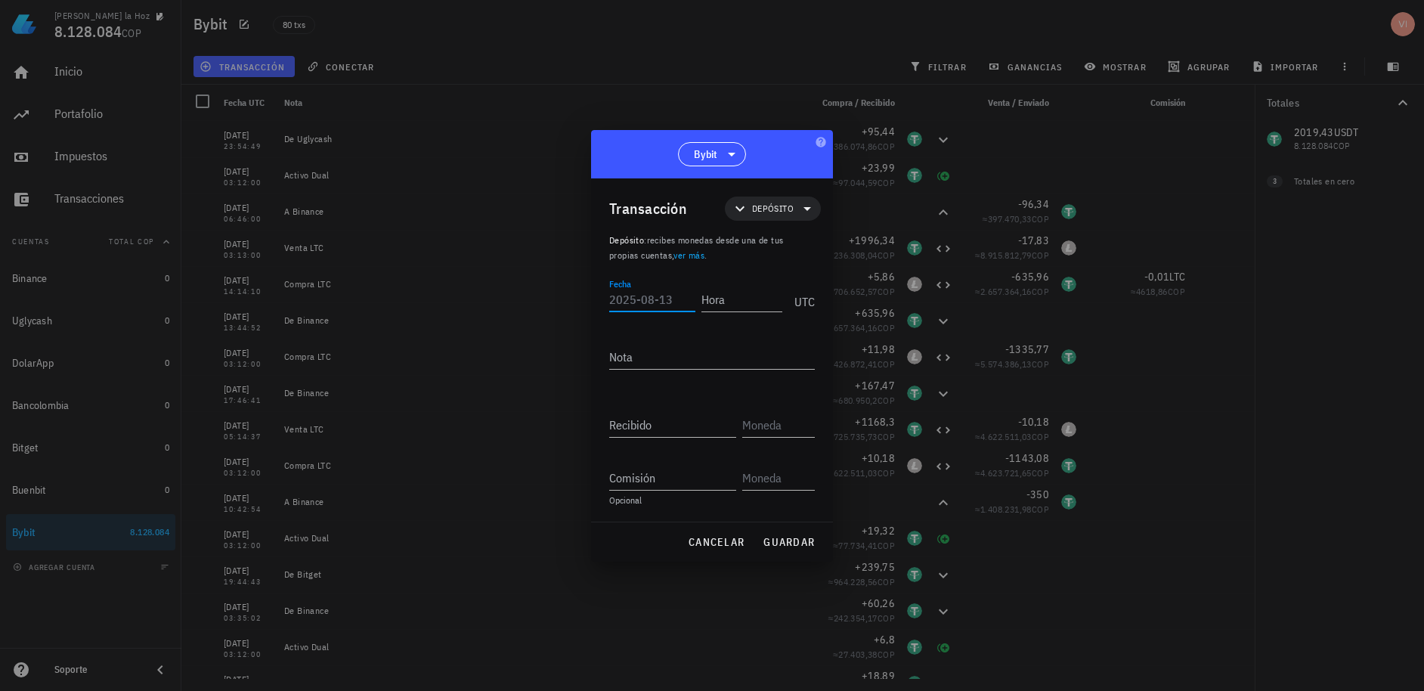
click at [641, 288] on input "Fecha" at bounding box center [652, 299] width 86 height 24
type input "[DATE]"
type input "23:00:00"
type textarea "C"
type textarea "Traiding"
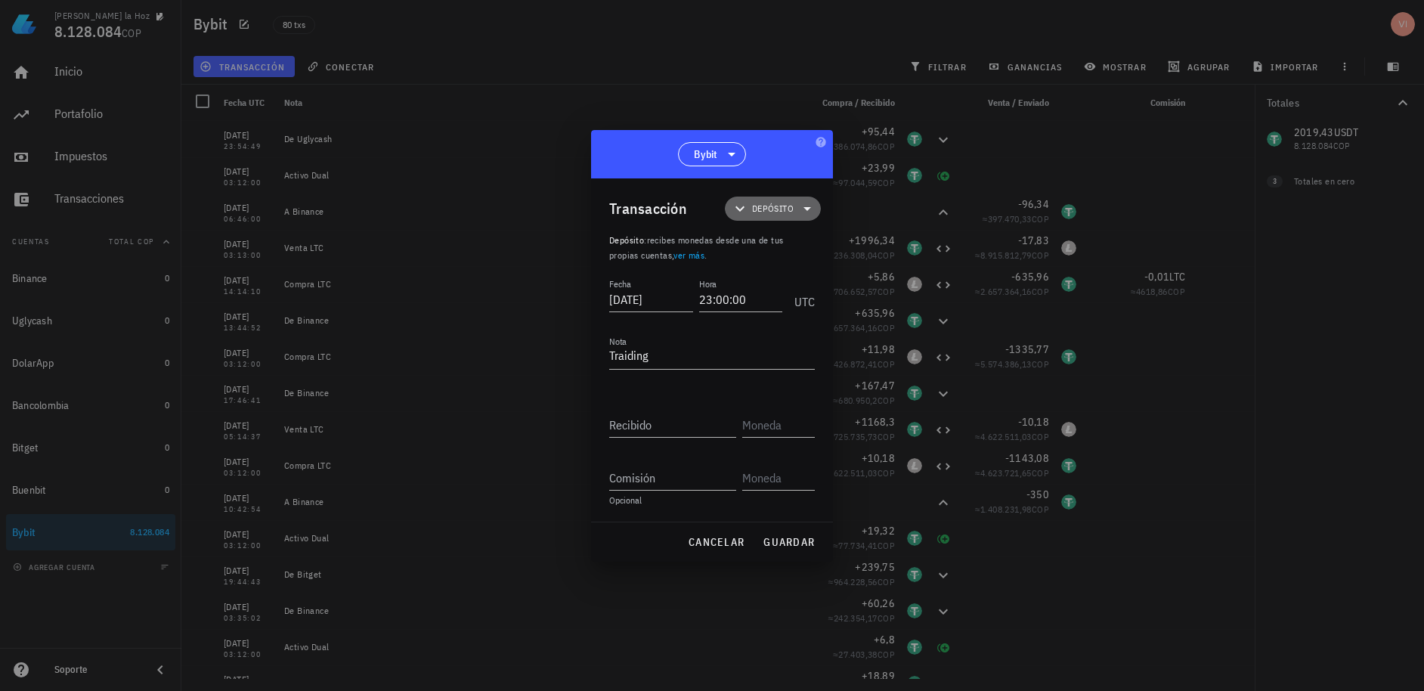
click at [760, 218] on span "Depósito" at bounding box center [773, 209] width 78 height 24
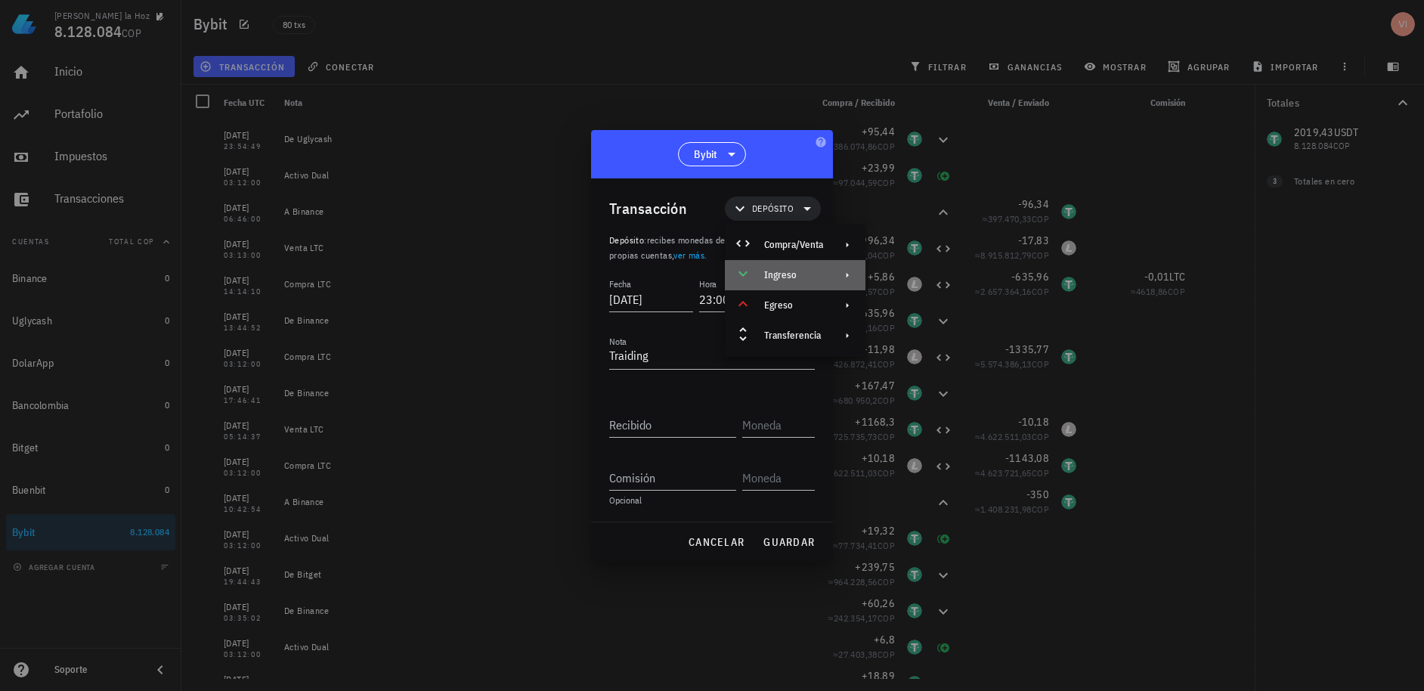
click at [751, 275] on icon at bounding box center [743, 274] width 18 height 18
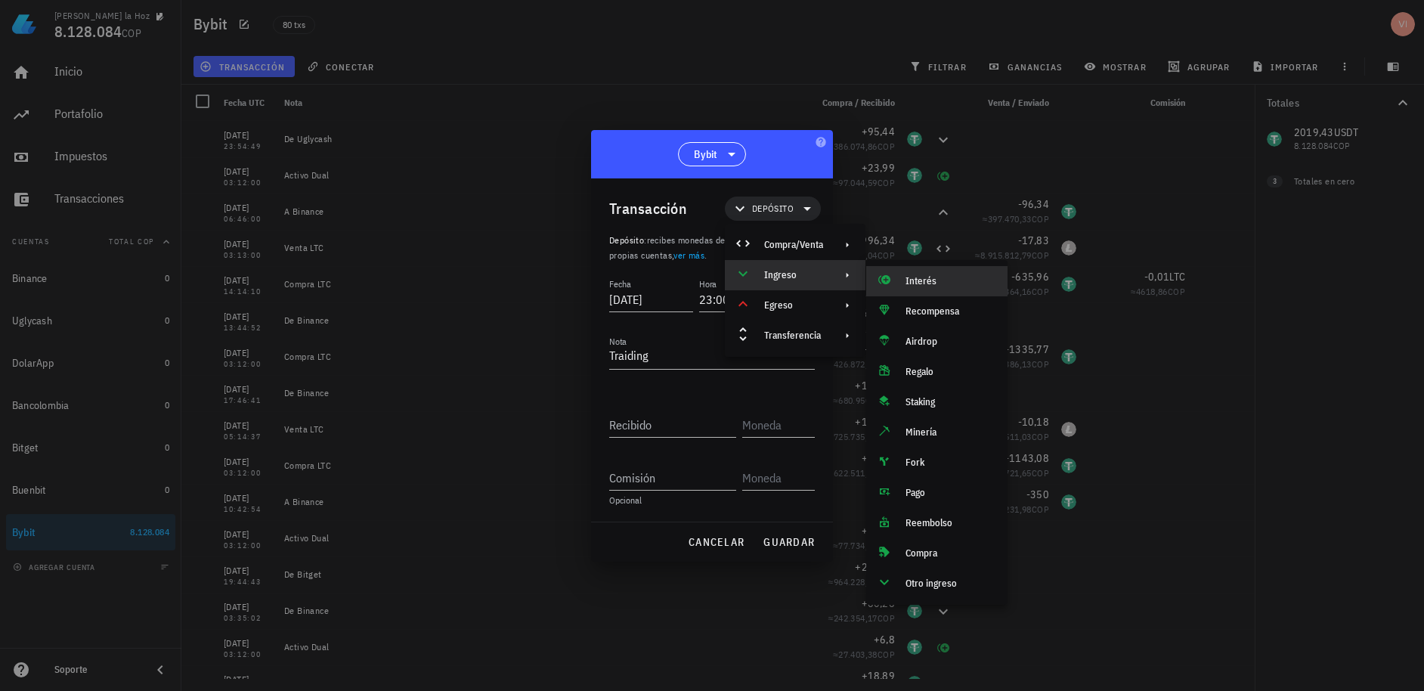
click at [916, 276] on div "Interés" at bounding box center [951, 281] width 90 height 12
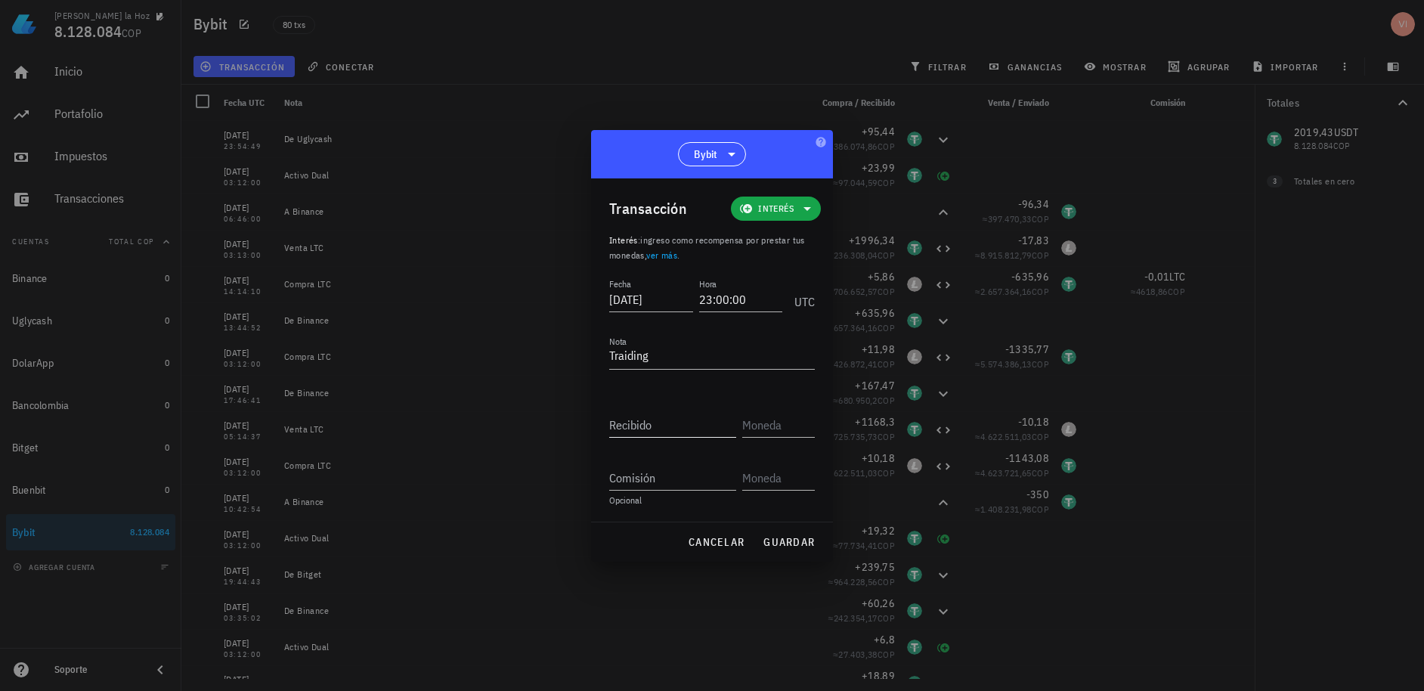
click at [663, 416] on input "Recibido" at bounding box center [672, 425] width 127 height 24
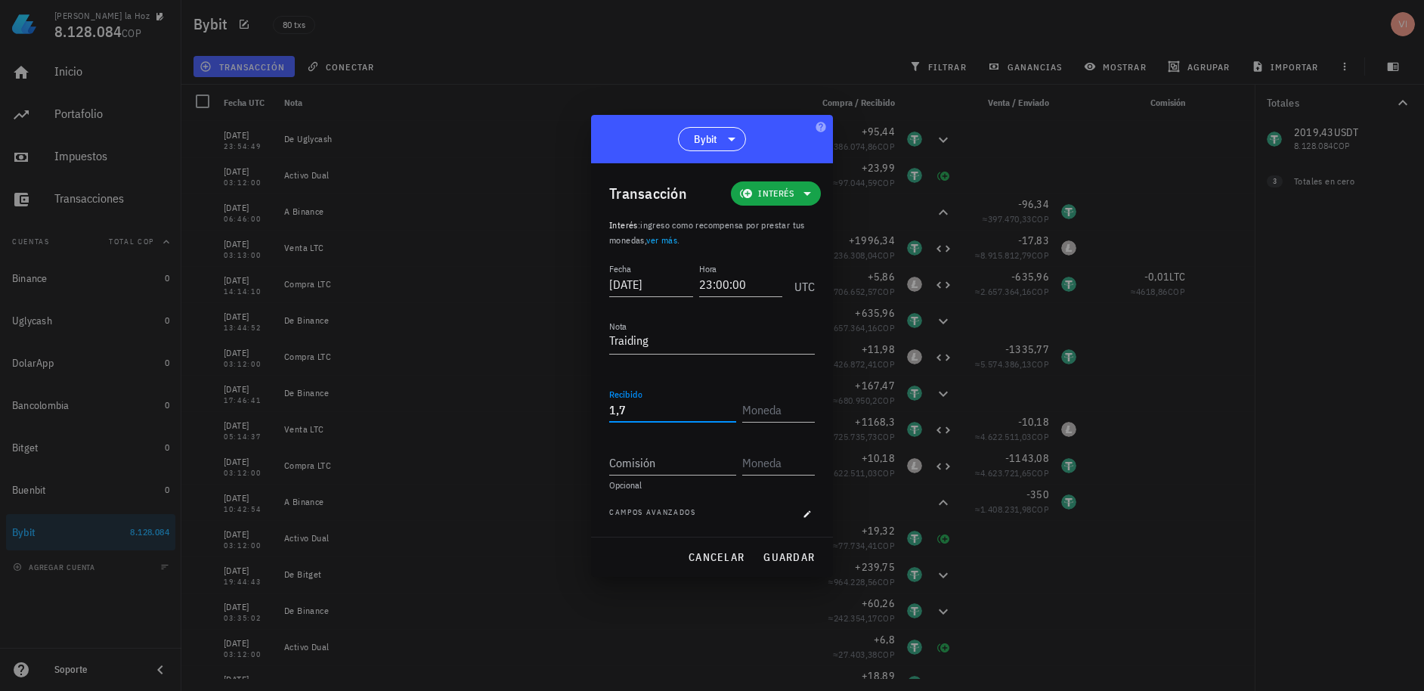
type input "1,7"
type input "Y"
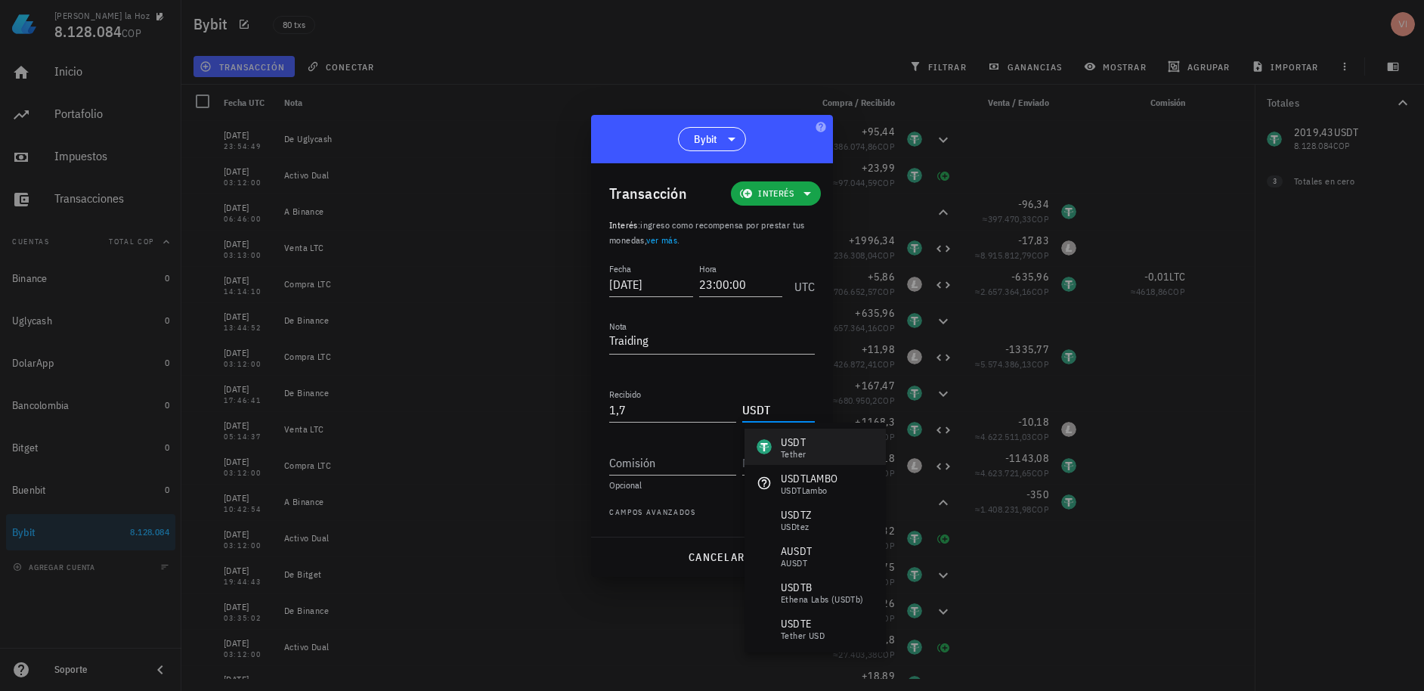
click at [774, 441] on div "USDT Tether" at bounding box center [781, 447] width 49 height 24
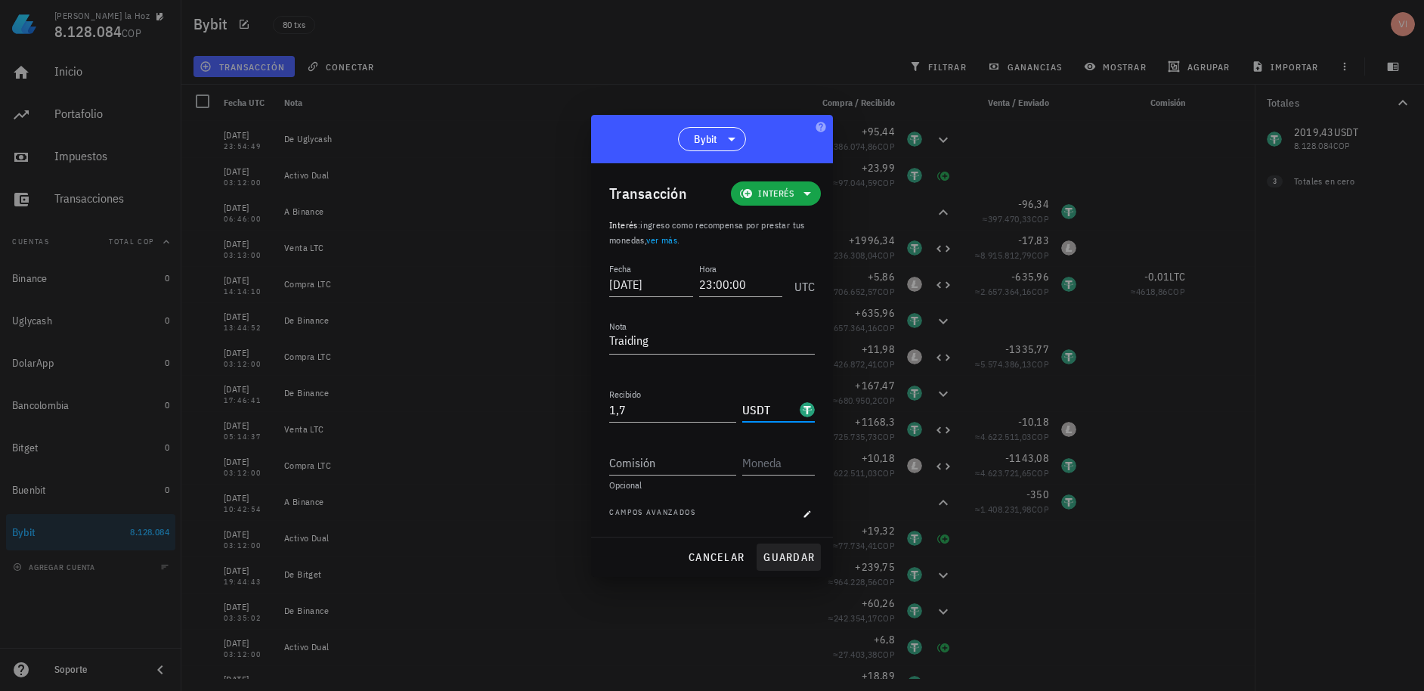
type input "USDT"
click at [797, 564] on button "guardar" at bounding box center [789, 557] width 64 height 27
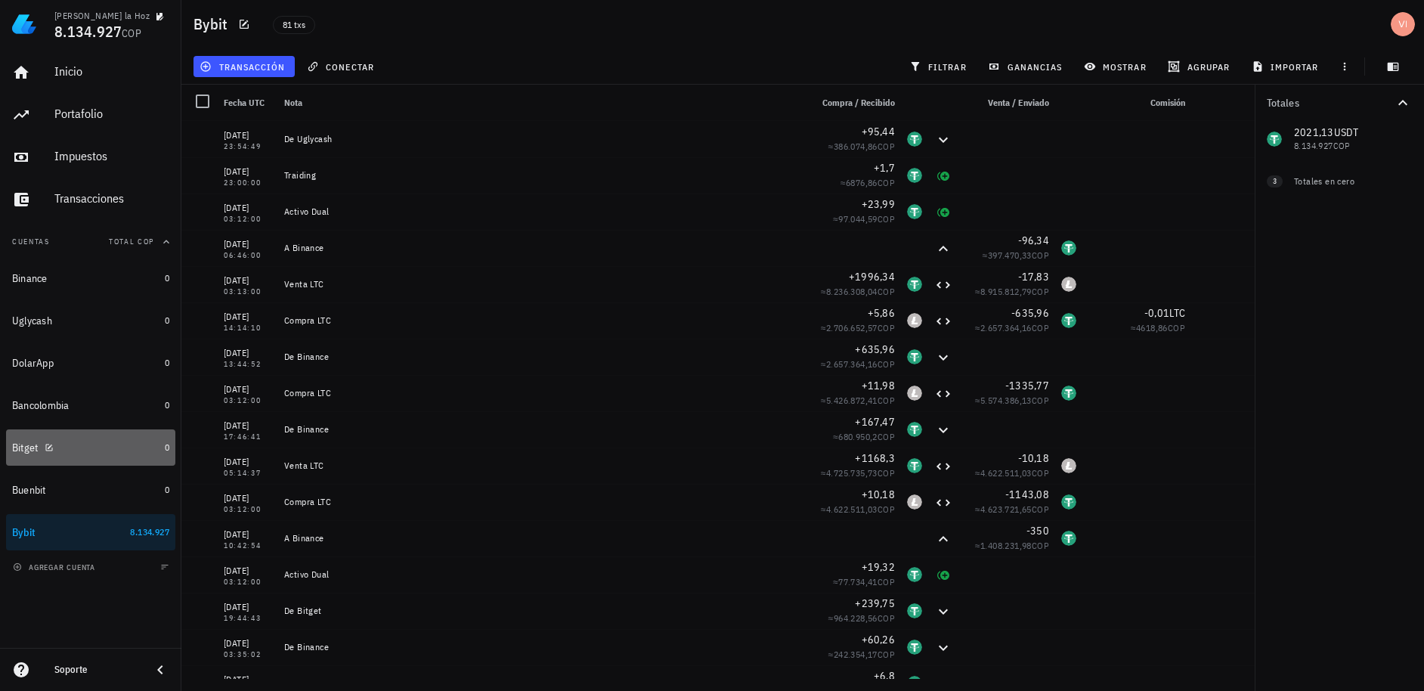
click at [91, 439] on div "Bitget" at bounding box center [85, 448] width 147 height 33
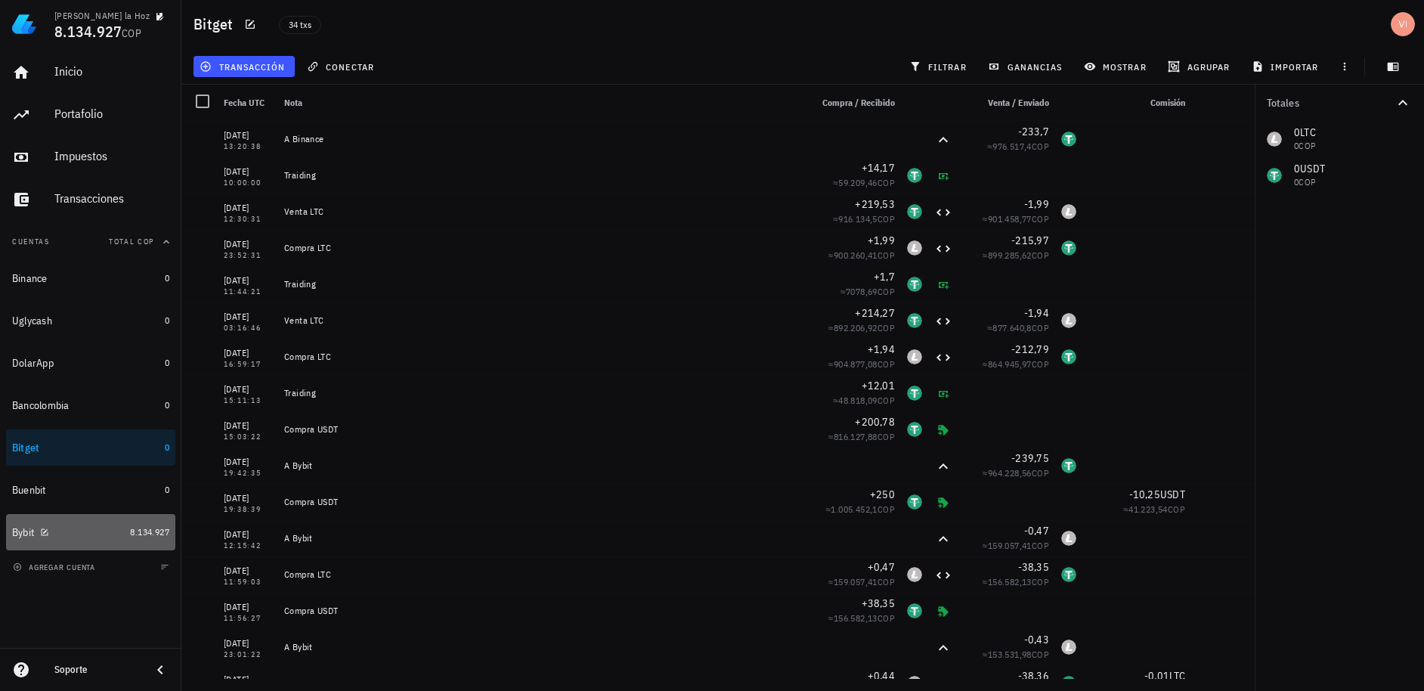
click at [85, 529] on div "Bybit" at bounding box center [68, 532] width 112 height 14
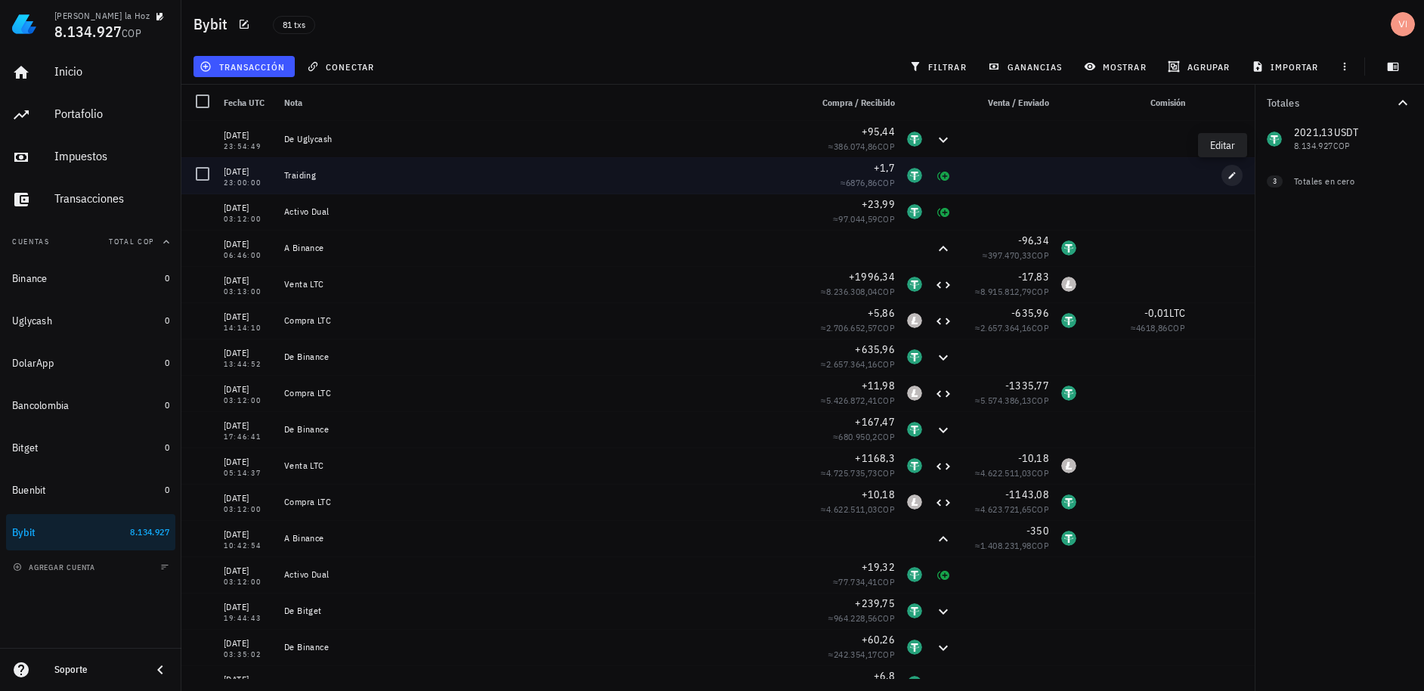
click at [1228, 179] on icon "button" at bounding box center [1232, 175] width 9 height 9
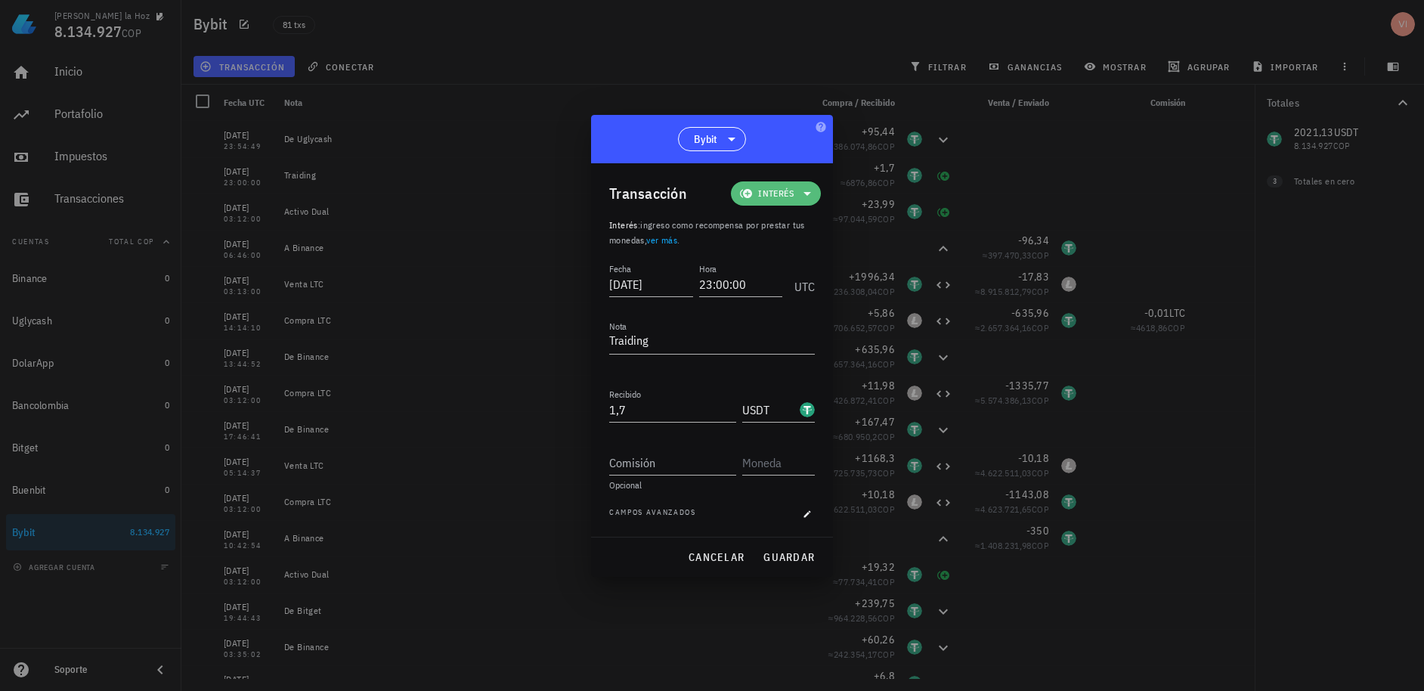
click at [790, 196] on span "Interés" at bounding box center [776, 193] width 36 height 15
click at [792, 269] on div "Ingreso" at bounding box center [800, 260] width 141 height 30
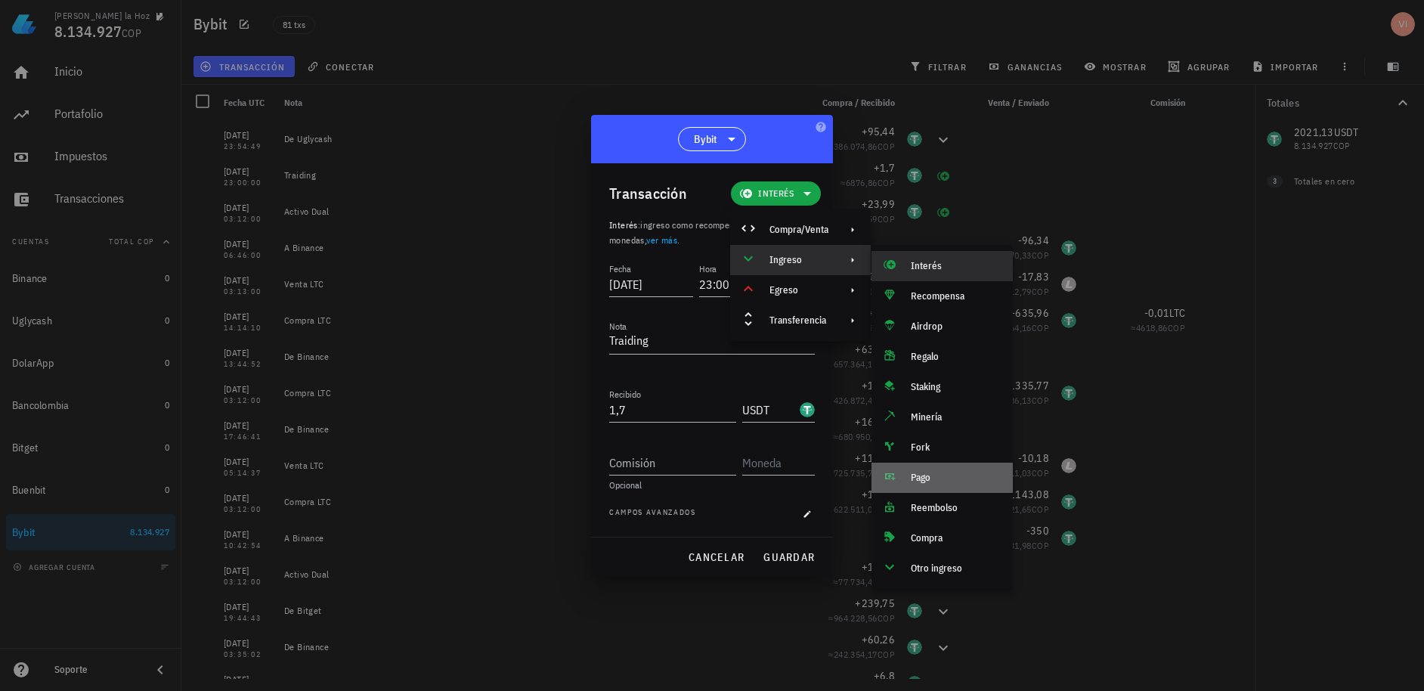
click at [948, 468] on div "Pago" at bounding box center [942, 478] width 141 height 30
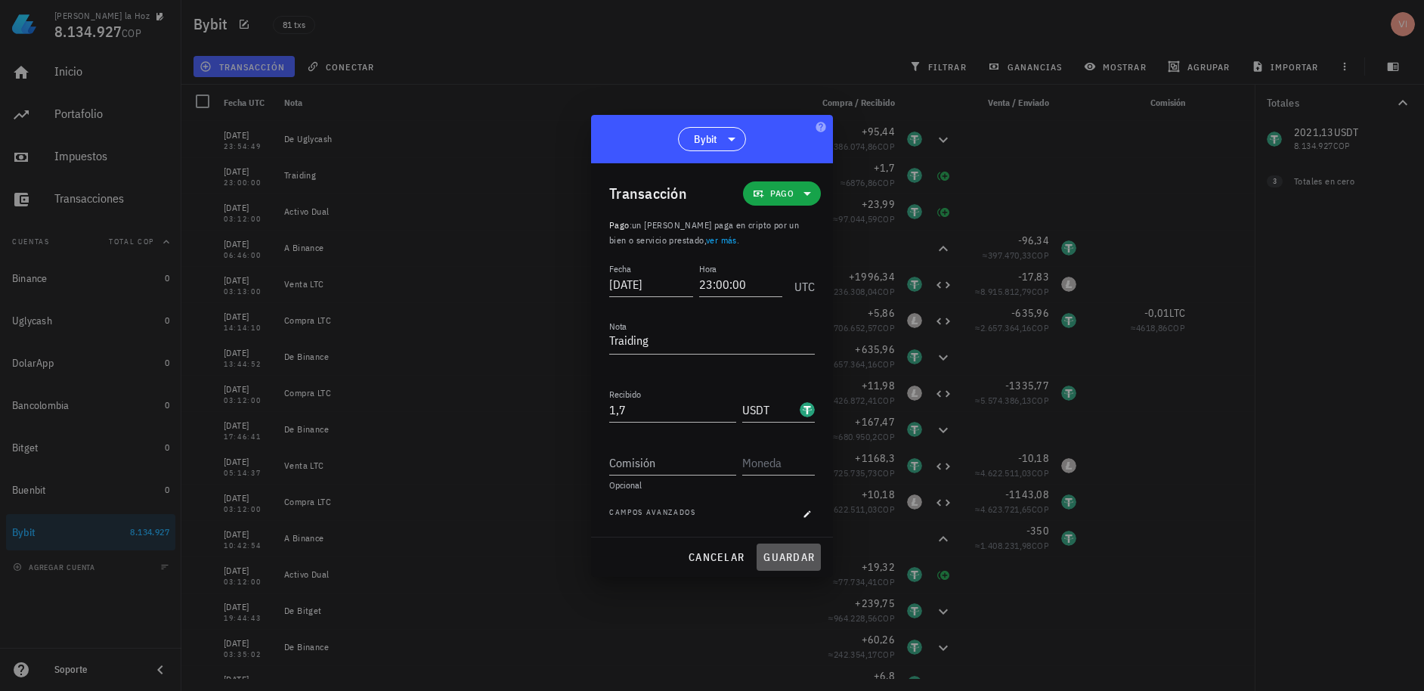
click at [793, 557] on span "guardar" at bounding box center [789, 557] width 52 height 14
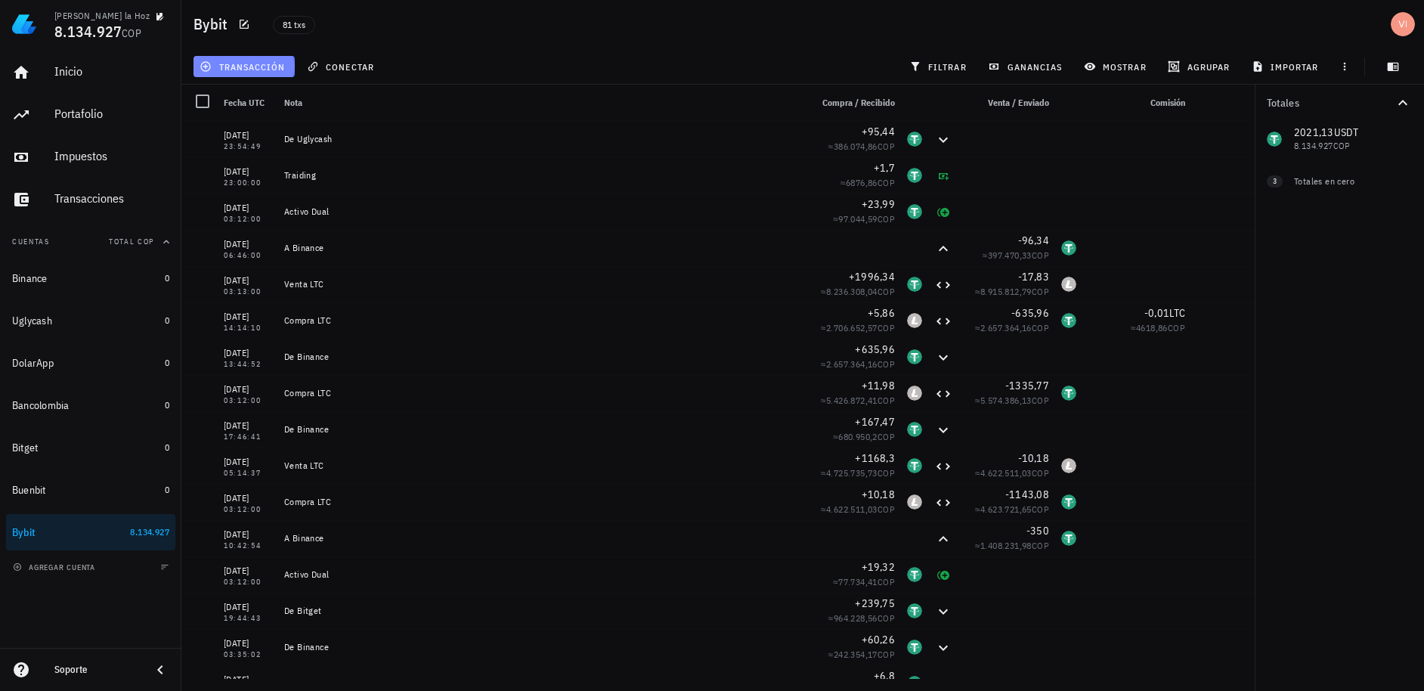
click at [243, 76] on button "transacción" at bounding box center [244, 66] width 101 height 21
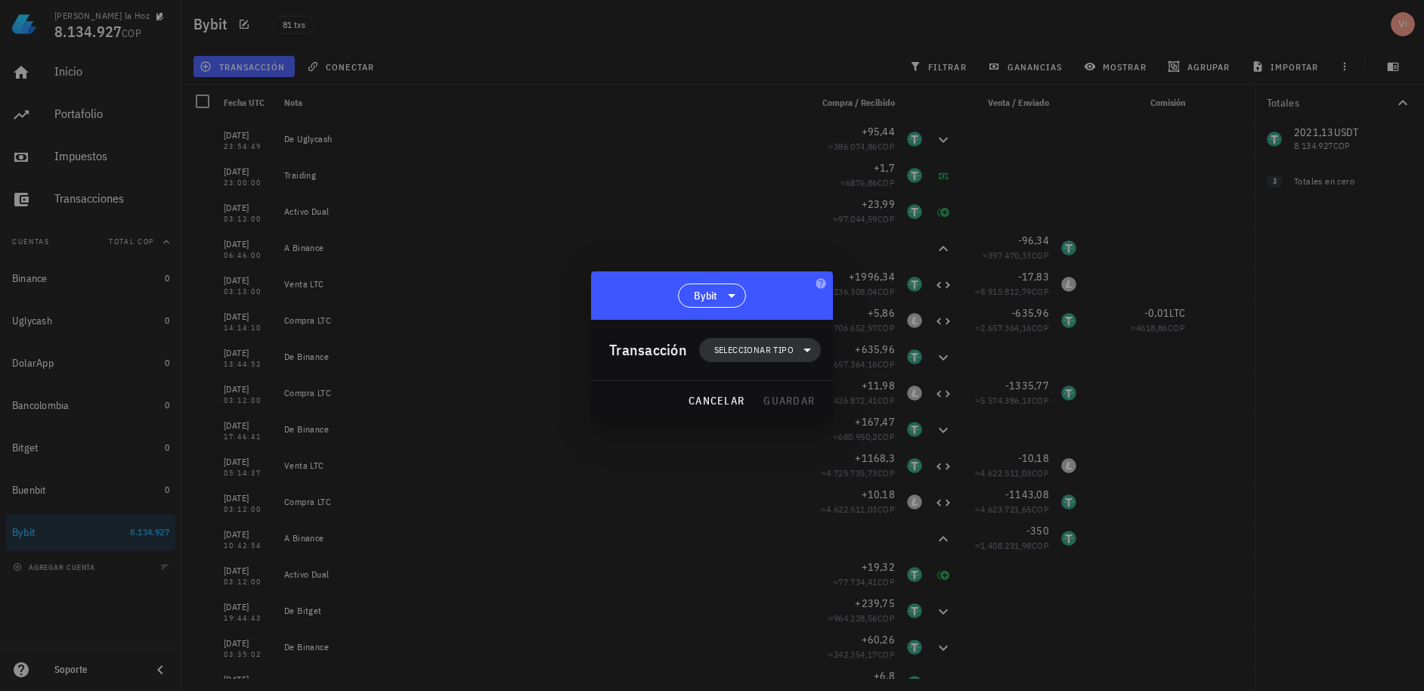
click at [747, 351] on span "Seleccionar tipo" at bounding box center [753, 349] width 79 height 15
click at [778, 413] on div "Ingreso" at bounding box center [768, 416] width 59 height 12
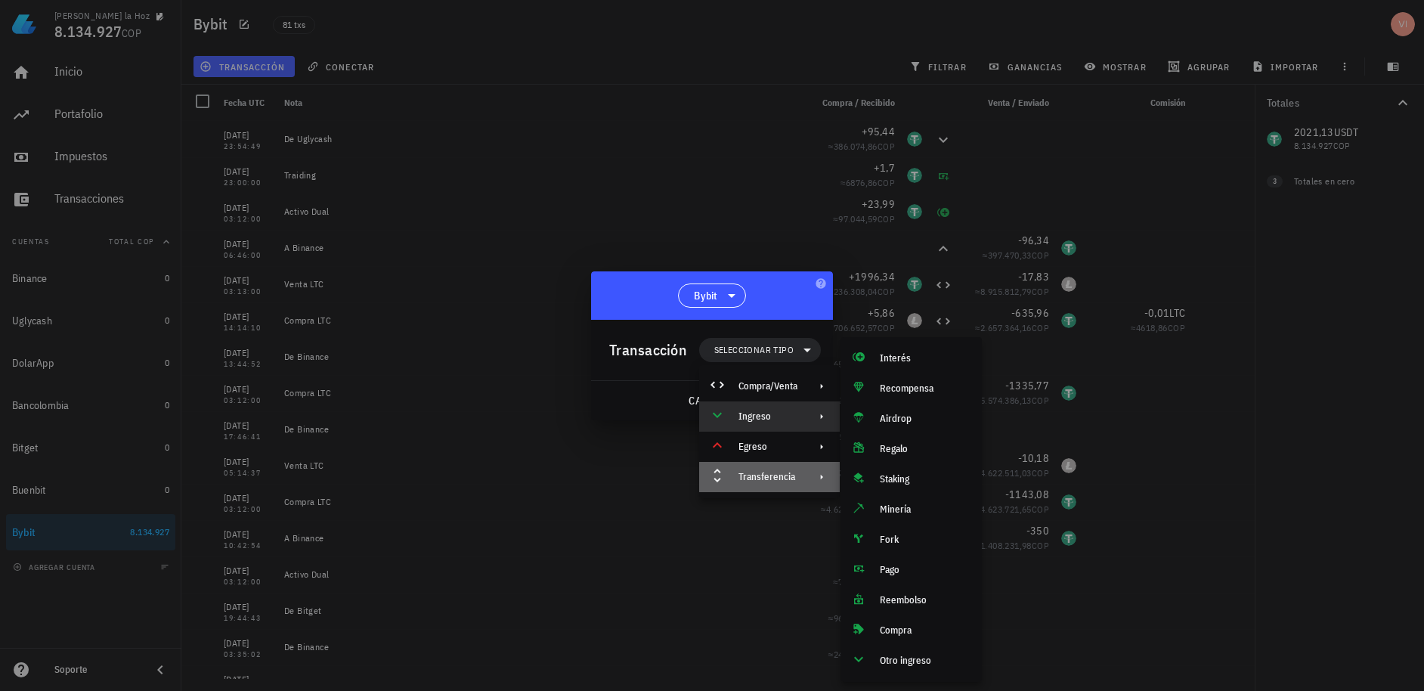
click at [757, 482] on div "Transferencia" at bounding box center [768, 477] width 59 height 12
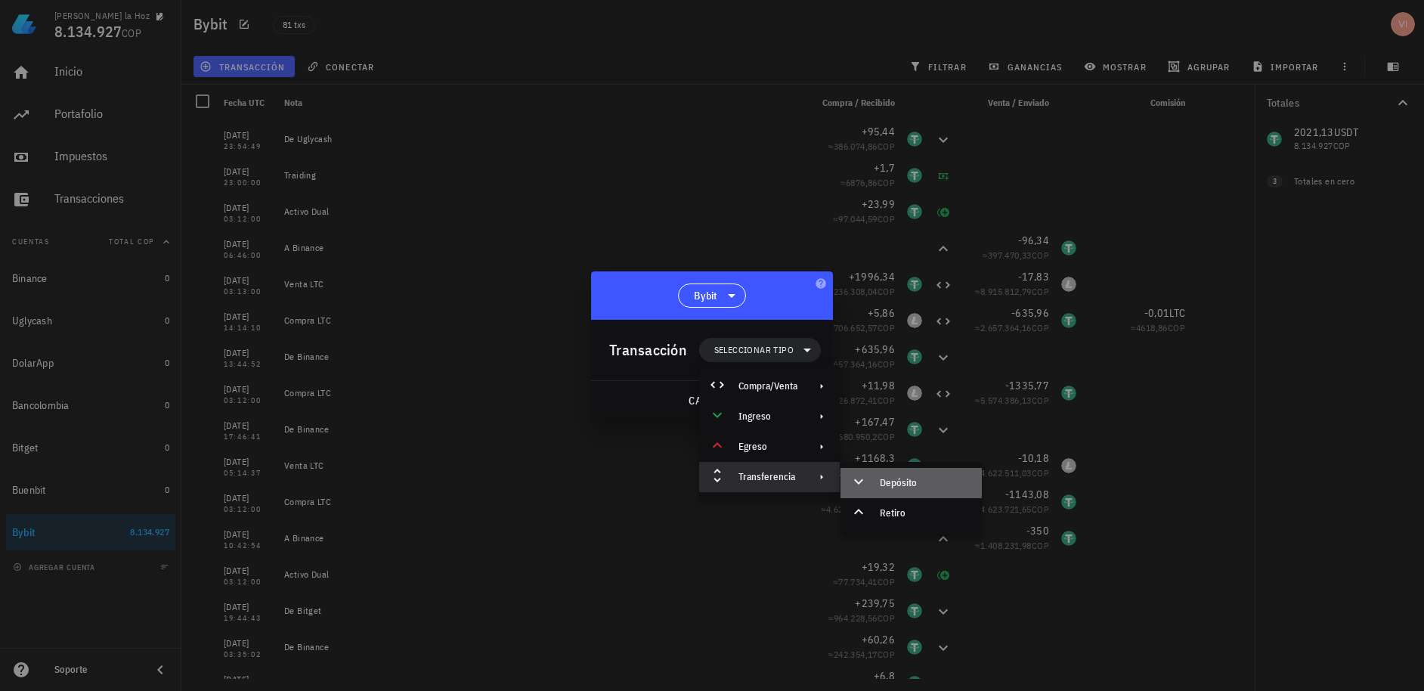
click at [866, 487] on icon at bounding box center [859, 481] width 18 height 18
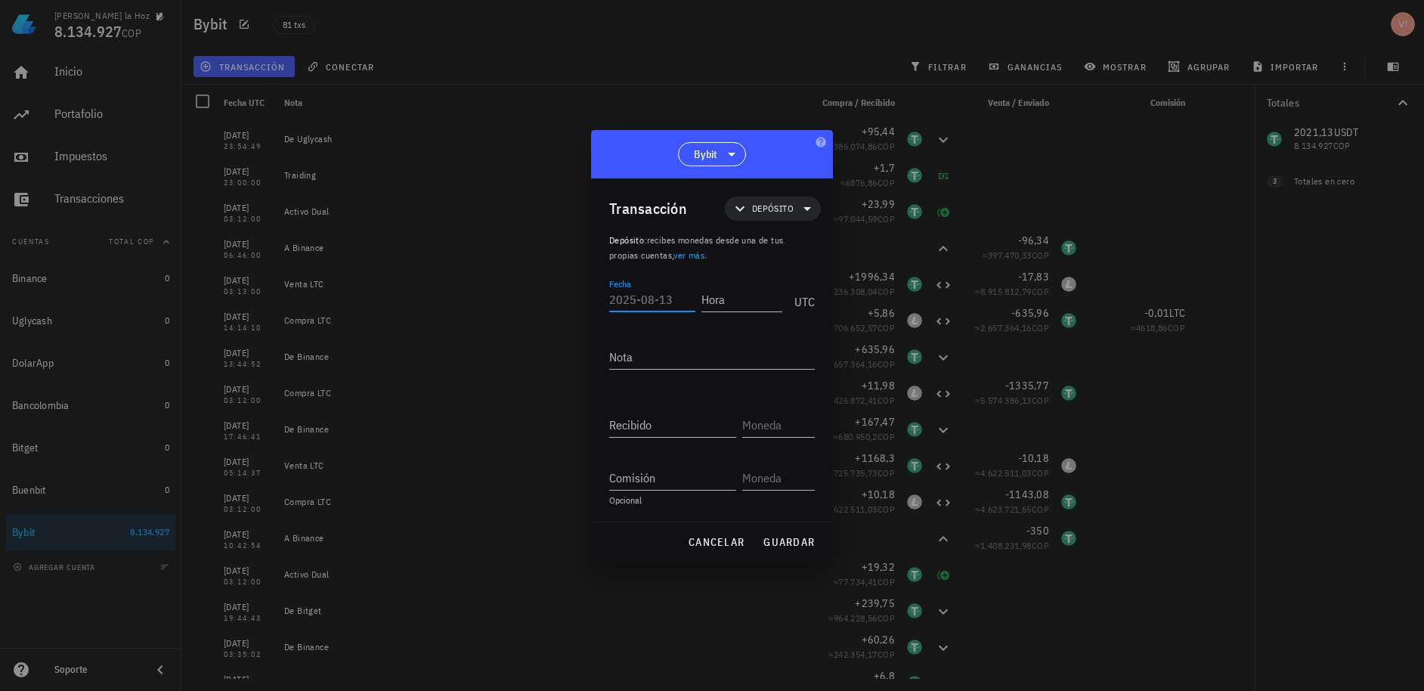
click at [670, 299] on input "Fecha" at bounding box center [652, 299] width 86 height 24
click at [653, 296] on input "Fecha" at bounding box center [652, 299] width 86 height 24
type input "[DATE]"
type input "03:12:00"
click at [675, 303] on input "[DATE]" at bounding box center [649, 299] width 81 height 24
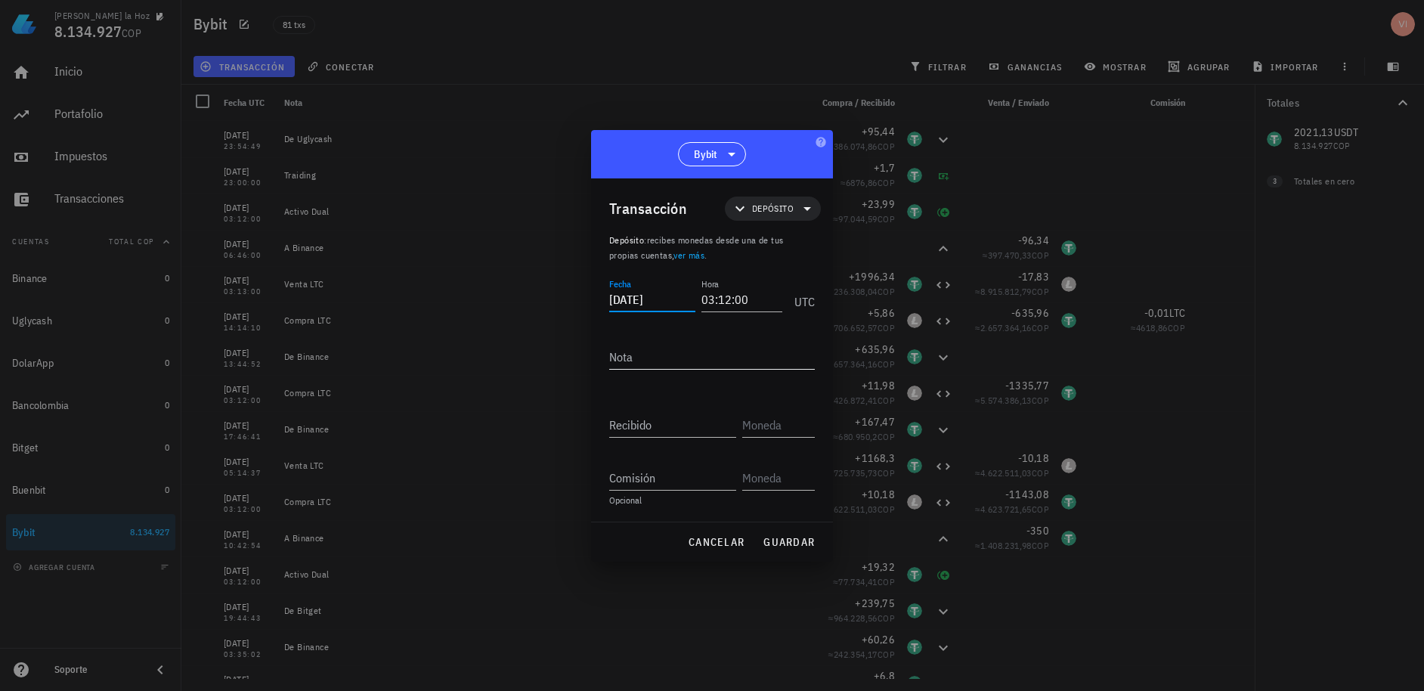
type input "[DATE]"
click at [640, 362] on textarea "Nota" at bounding box center [712, 357] width 206 height 24
type textarea "Activo Dual"
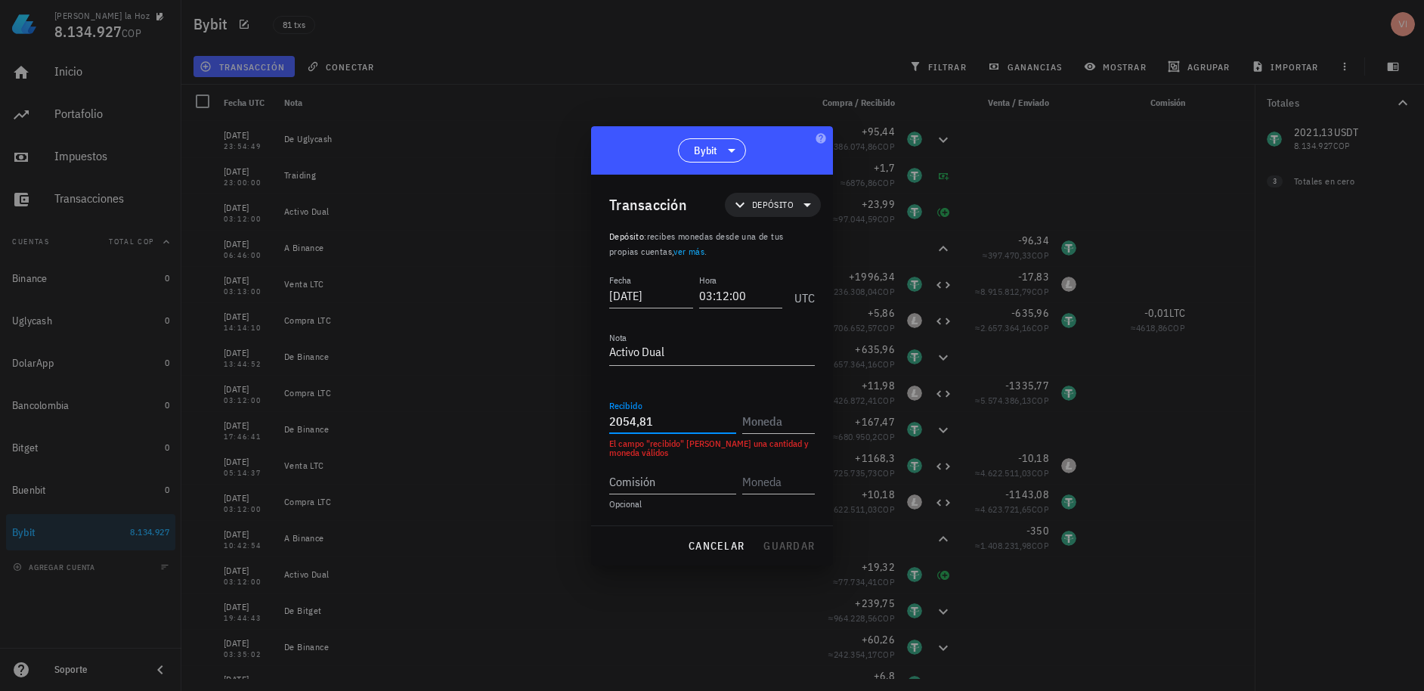
type input "2.054,81"
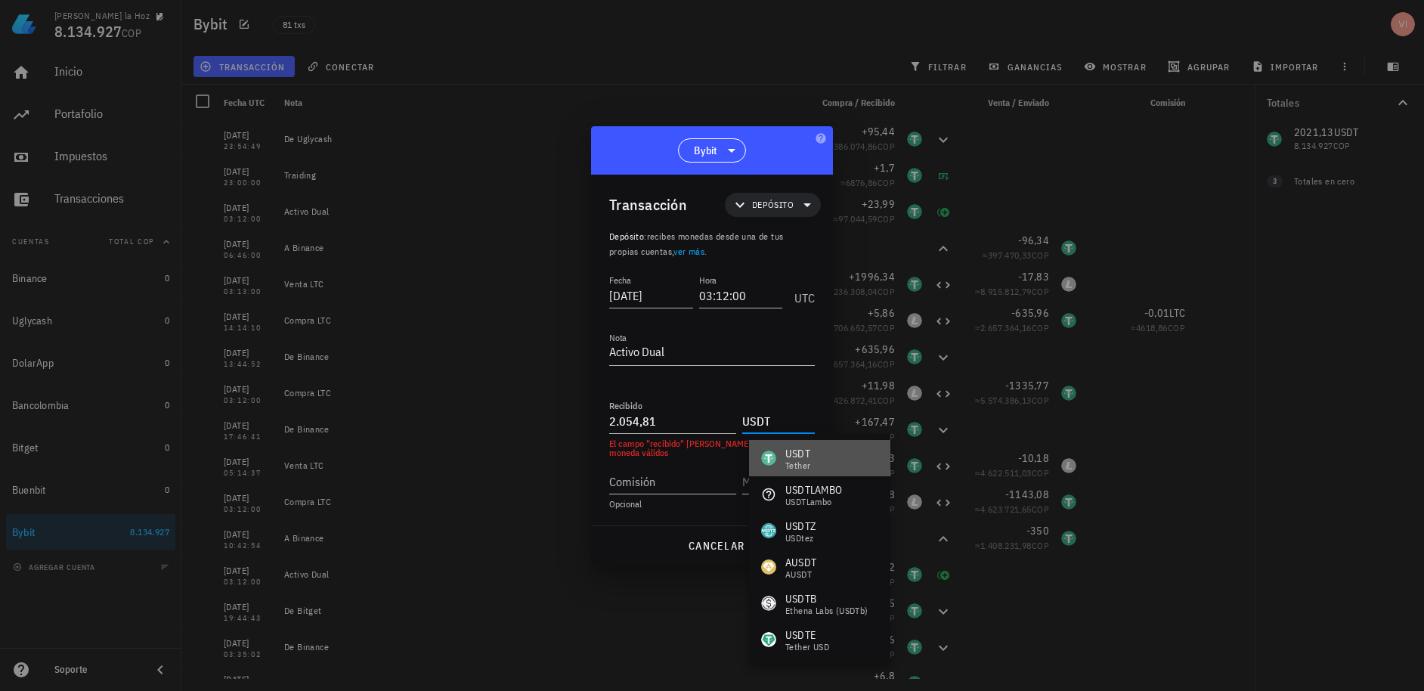
click at [787, 455] on div "USDT" at bounding box center [797, 453] width 25 height 15
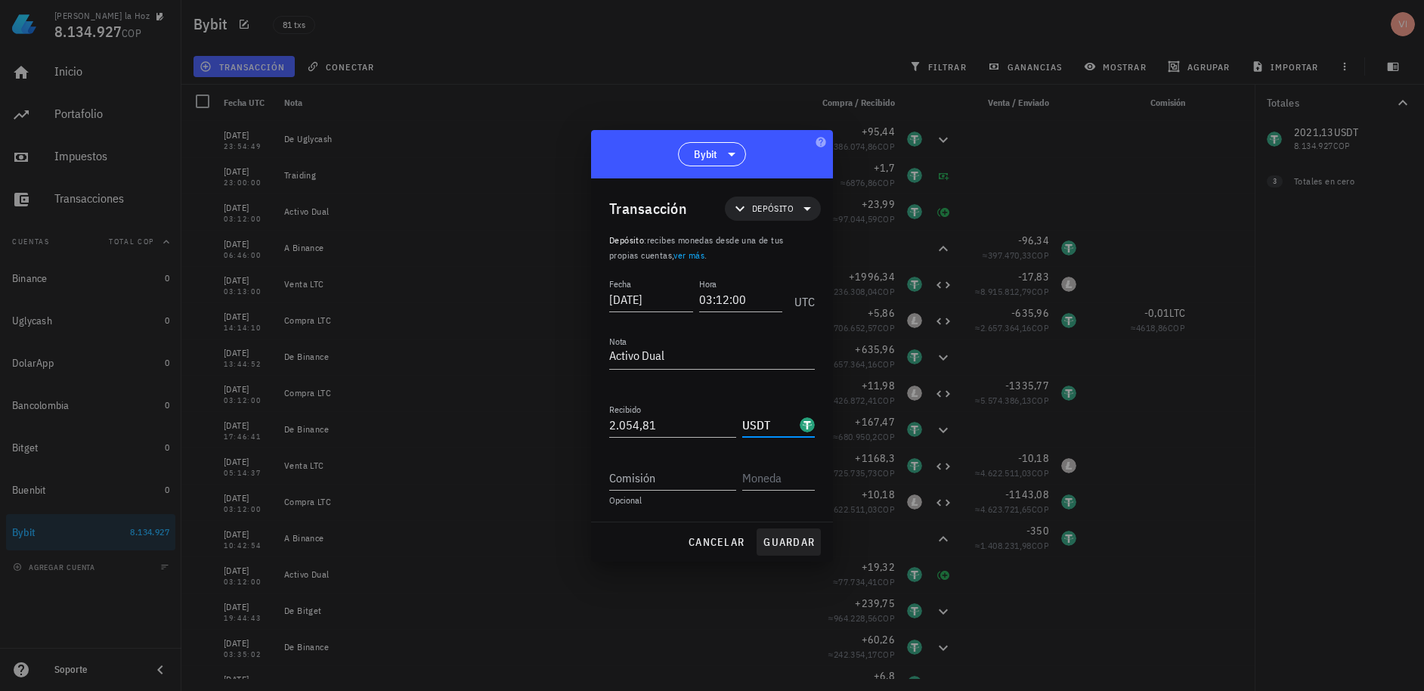
type input "USDT"
click at [787, 538] on span "guardar" at bounding box center [789, 542] width 52 height 14
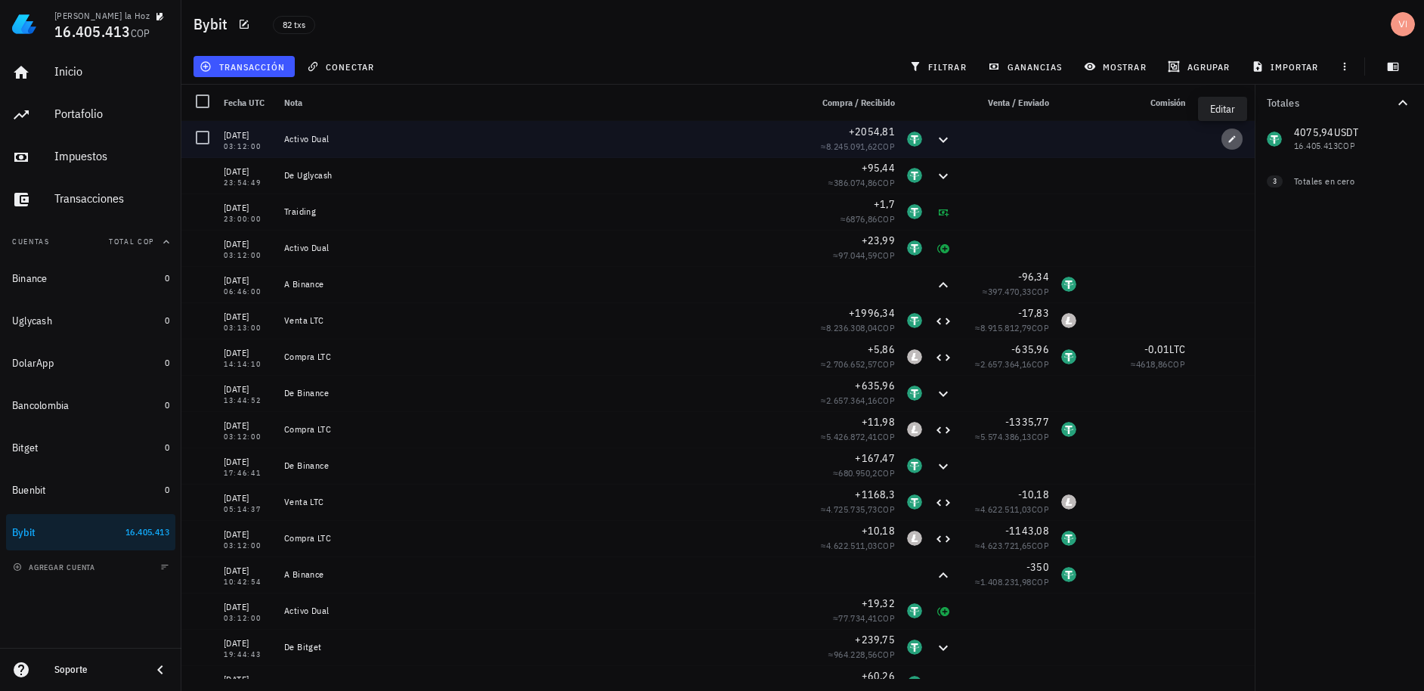
click at [1222, 141] on span "button" at bounding box center [1232, 139] width 21 height 9
type input "[DATE]"
type input "03:12:00"
type textarea "Activo Dual"
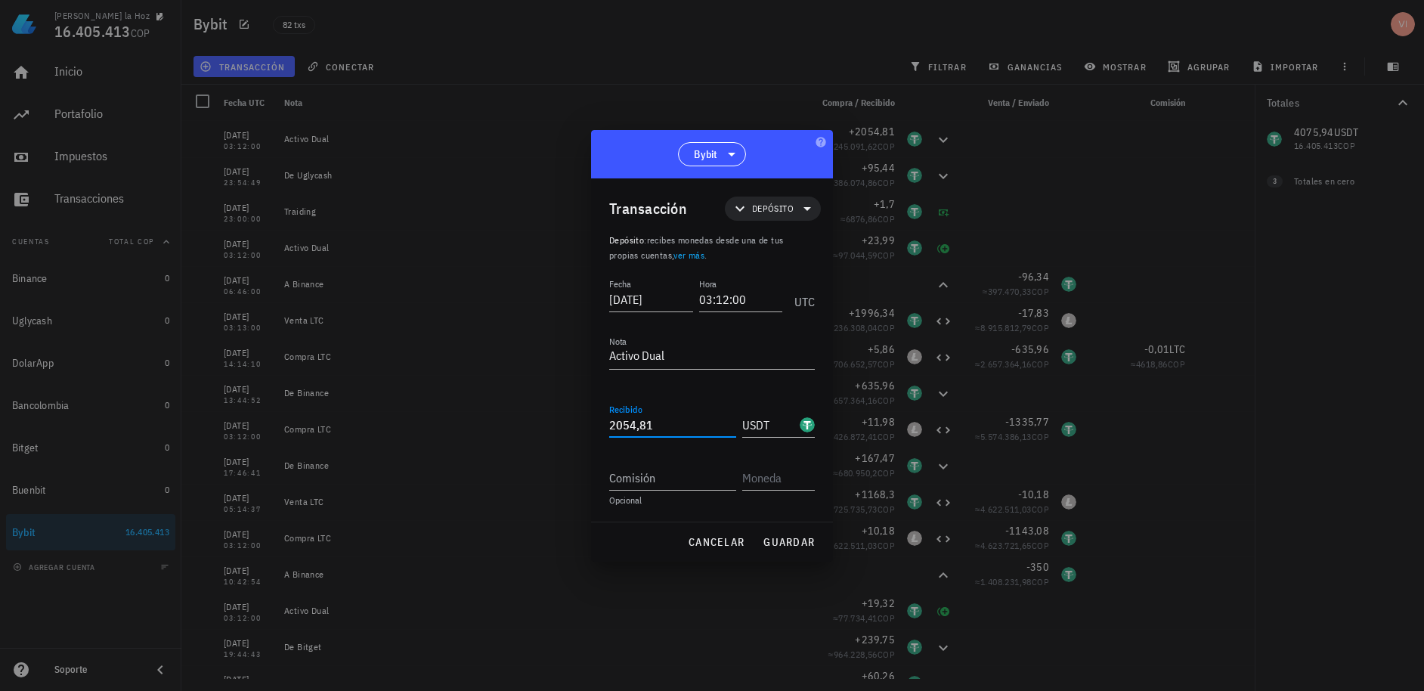
drag, startPoint x: 624, startPoint y: 429, endPoint x: 586, endPoint y: 413, distance: 41.4
click at [586, 413] on div "[PERSON_NAME] la Hoz 16.405.413 COP Inicio [GEOGRAPHIC_DATA] Impuestos [GEOGRAP…" at bounding box center [712, 345] width 1424 height 691
drag, startPoint x: 571, startPoint y: 413, endPoint x: 524, endPoint y: 399, distance: 49.7
click at [524, 399] on div "[PERSON_NAME] la Hoz 16.405.413 COP Inicio [GEOGRAPHIC_DATA] Impuestos [GEOGRAP…" at bounding box center [712, 345] width 1424 height 691
click at [787, 542] on span "guardar" at bounding box center [789, 542] width 52 height 14
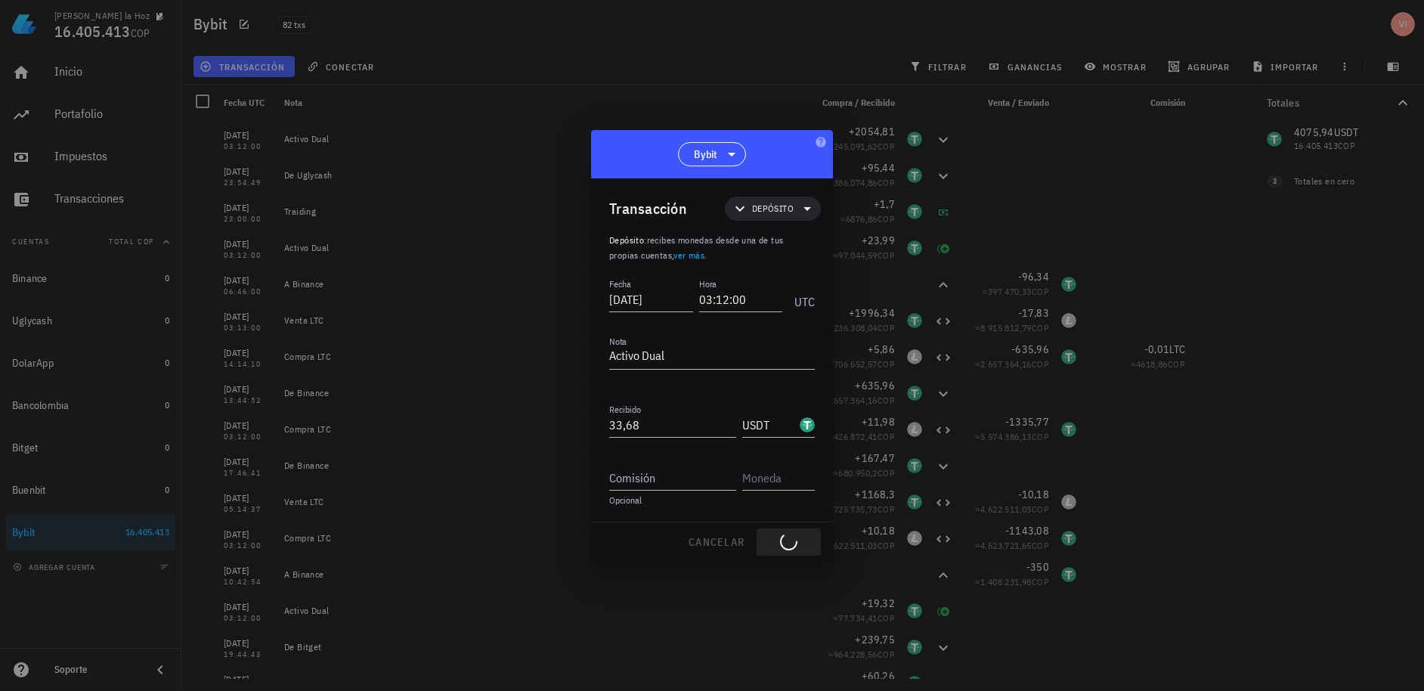
type input "2.054,81"
